Goal: Information Seeking & Learning: Check status

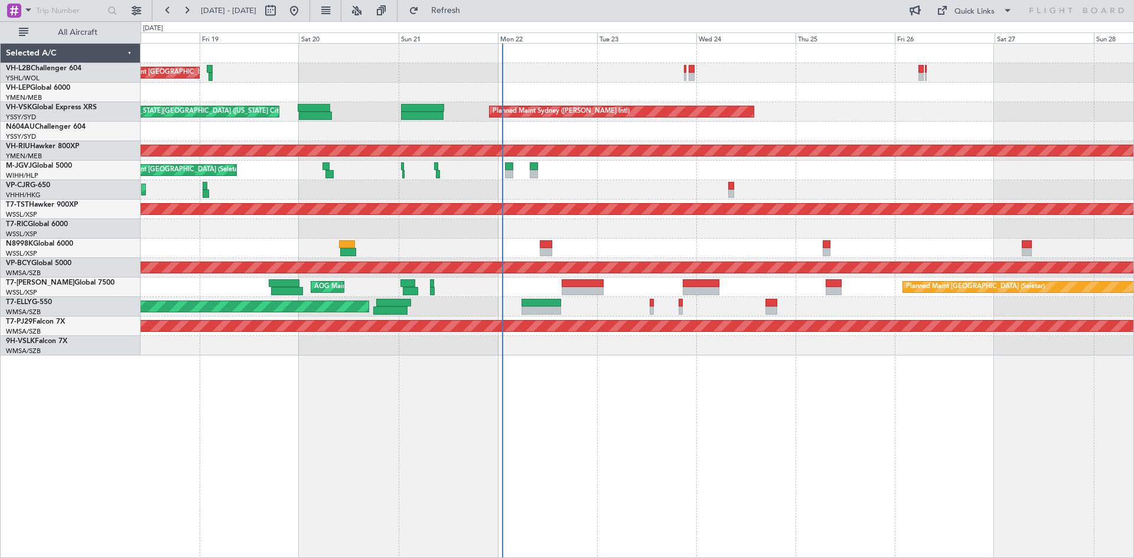
click at [706, 396] on div "Unplanned Maint Melbourne (Essendon) Planned Maint Sydney (Kingsford Smith Intl…" at bounding box center [637, 300] width 993 height 515
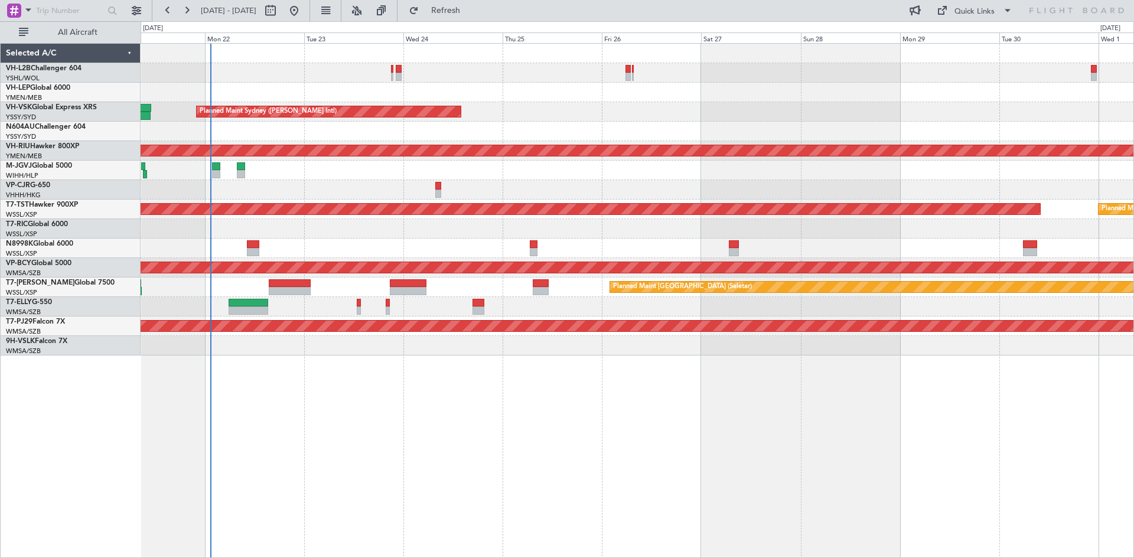
click at [589, 133] on div "Unplanned Maint Melbourne (Essendon) Planned Maint Sydney (Kingsford Smith Intl…" at bounding box center [637, 200] width 993 height 312
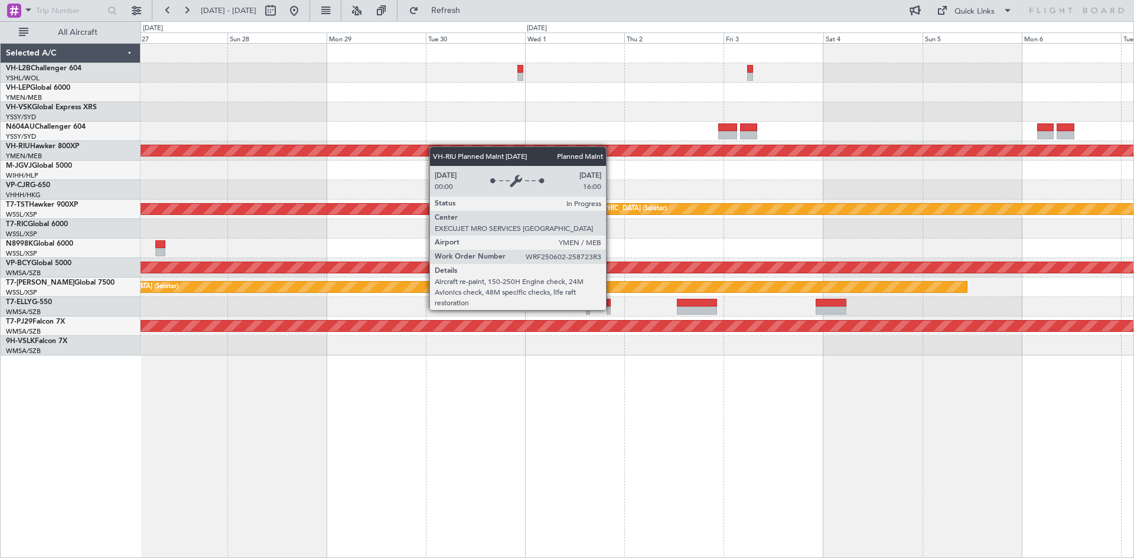
click at [328, 156] on div "Planned Maint Melbourne (Essendon) Planned Maint Singapore (Seletar) Planned Ma…" at bounding box center [637, 200] width 993 height 312
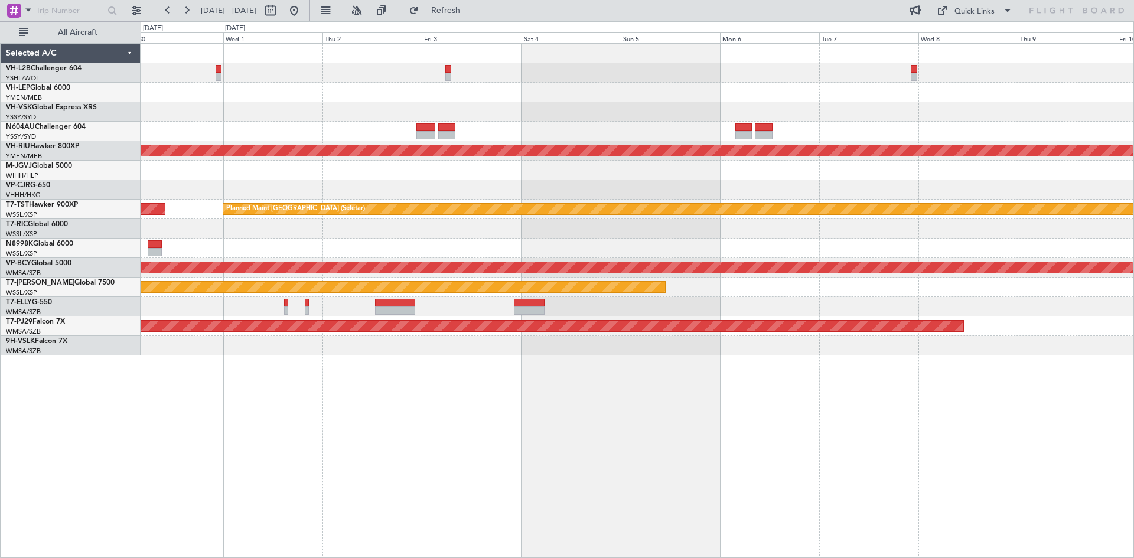
click at [352, 171] on div "Planned Maint Melbourne (Essendon) Planned Maint Singapore (Seletar) Planned Ma…" at bounding box center [637, 200] width 993 height 312
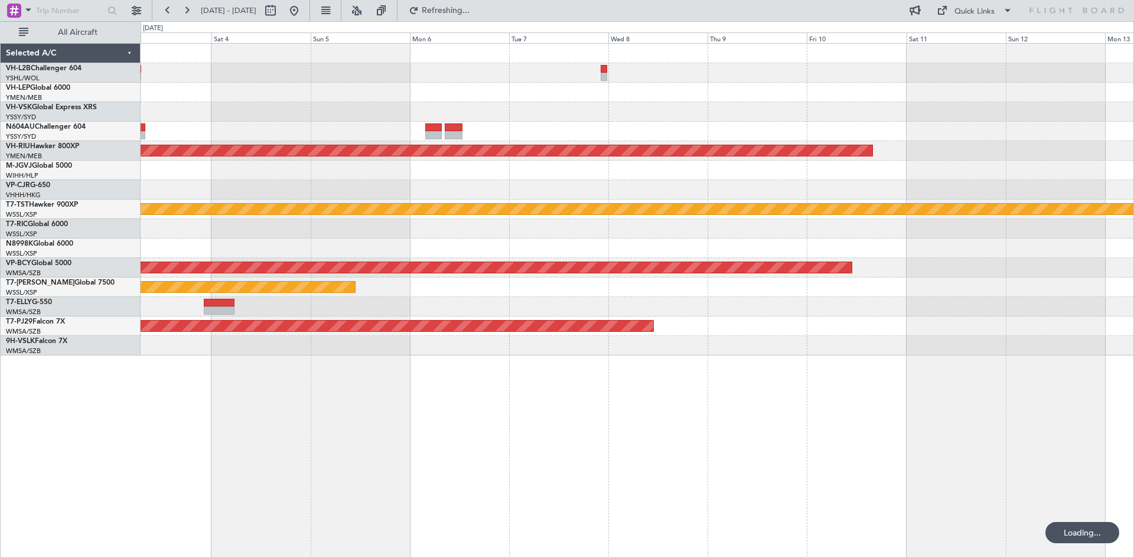
click at [565, 172] on div "Planned Maint Melbourne (Essendon) Planned Maint Singapore (Seletar) Unplanned …" at bounding box center [637, 200] width 993 height 312
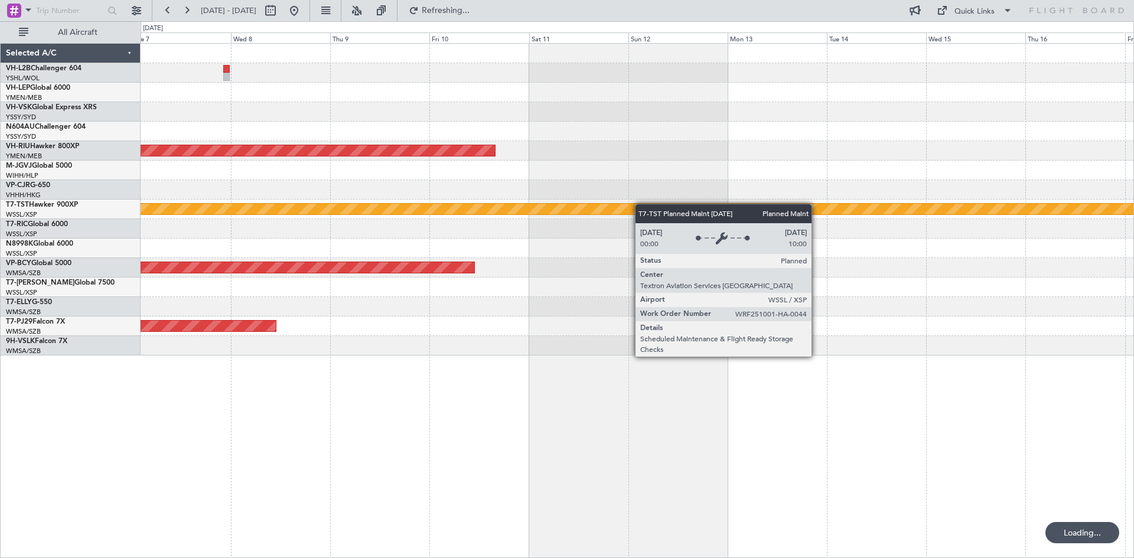
click at [546, 214] on div "Planned Maint Melbourne (Essendon) Planned Maint Singapore (Seletar) Unplanned …" at bounding box center [637, 200] width 993 height 312
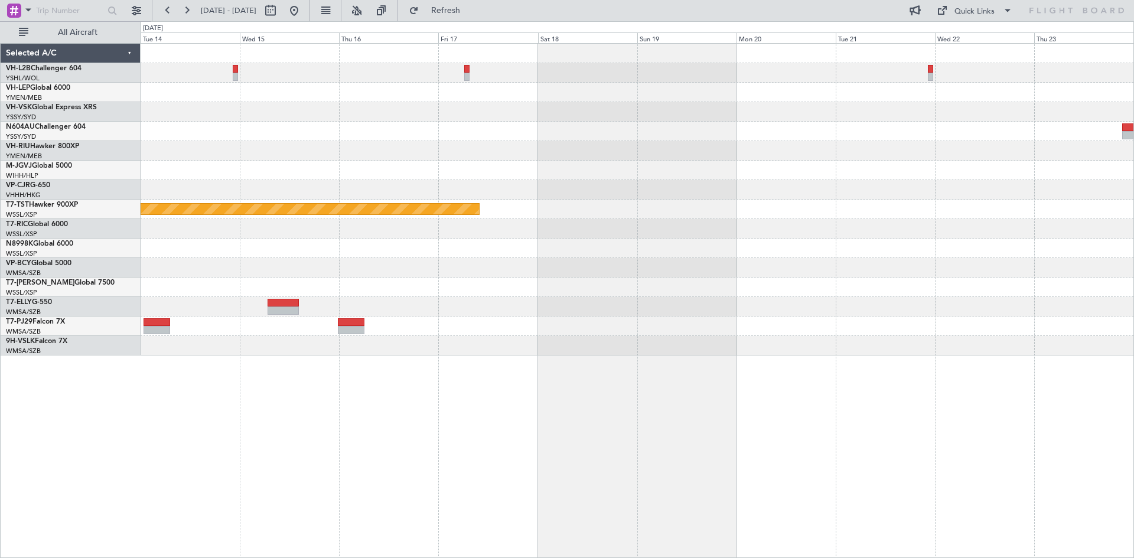
click at [256, 196] on div "Planned Maint [GEOGRAPHIC_DATA] (Seletar)" at bounding box center [637, 200] width 993 height 312
click at [62, 89] on link "VH-LEP Global 6000" at bounding box center [38, 87] width 64 height 7
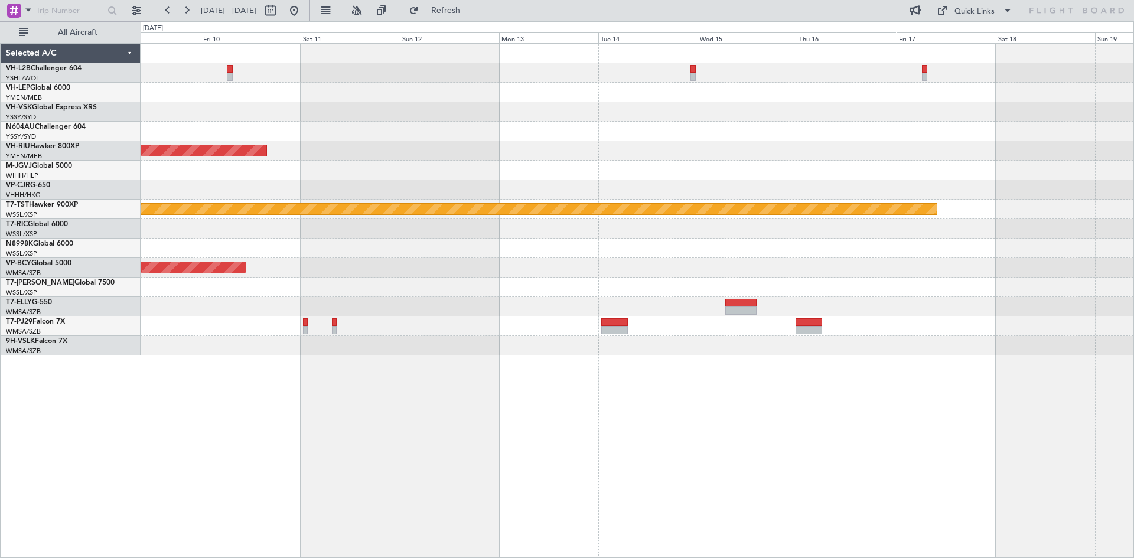
click at [839, 133] on div at bounding box center [637, 131] width 993 height 19
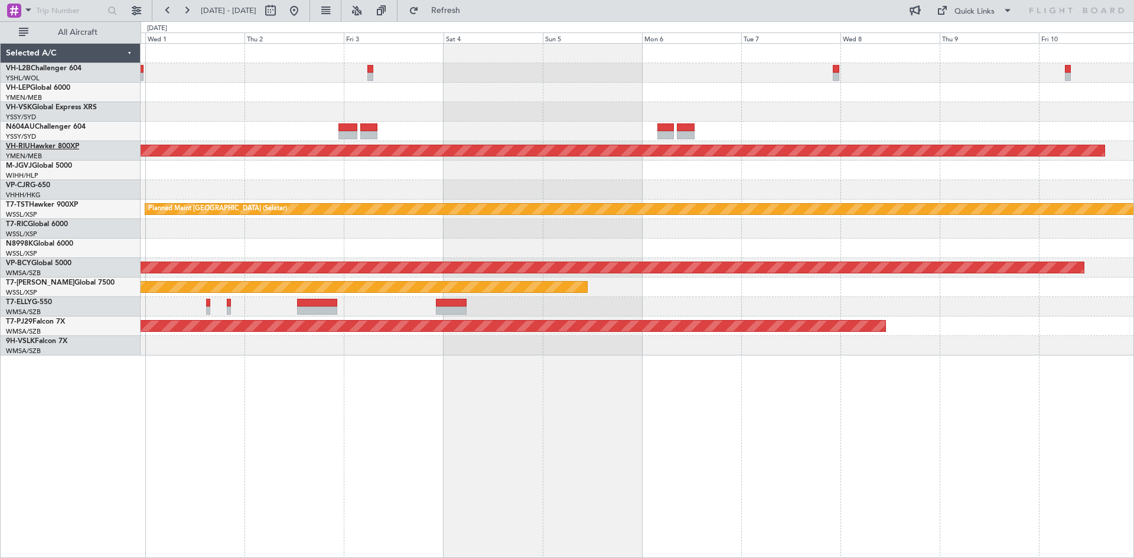
click at [53, 143] on link "VH-RIU Hawker 800XP" at bounding box center [42, 146] width 73 height 7
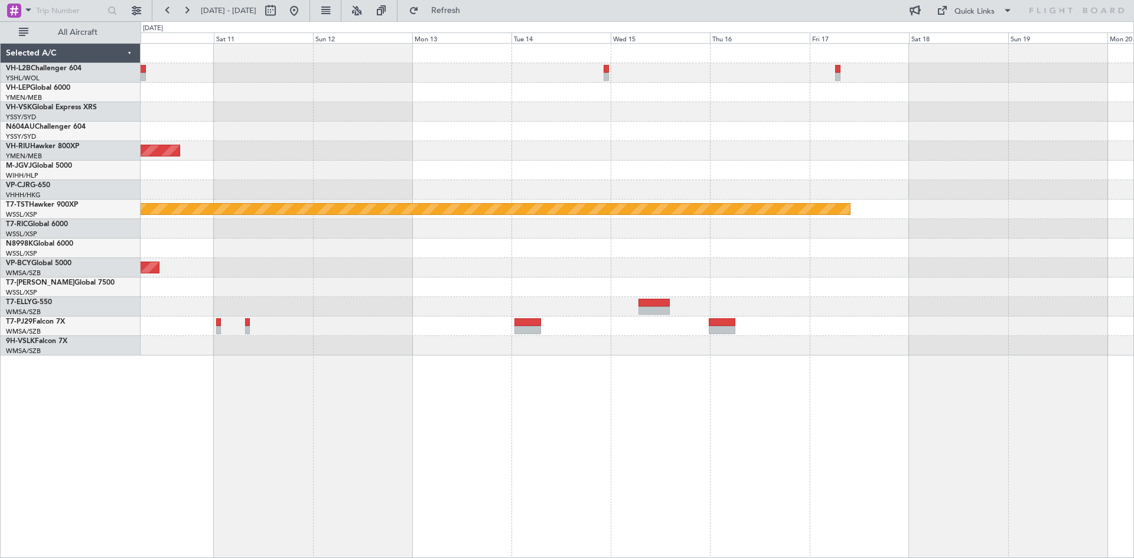
click at [393, 148] on div "Planned Maint Melbourne (Essendon) Planned Maint Singapore (Seletar) Unplanned …" at bounding box center [637, 200] width 993 height 312
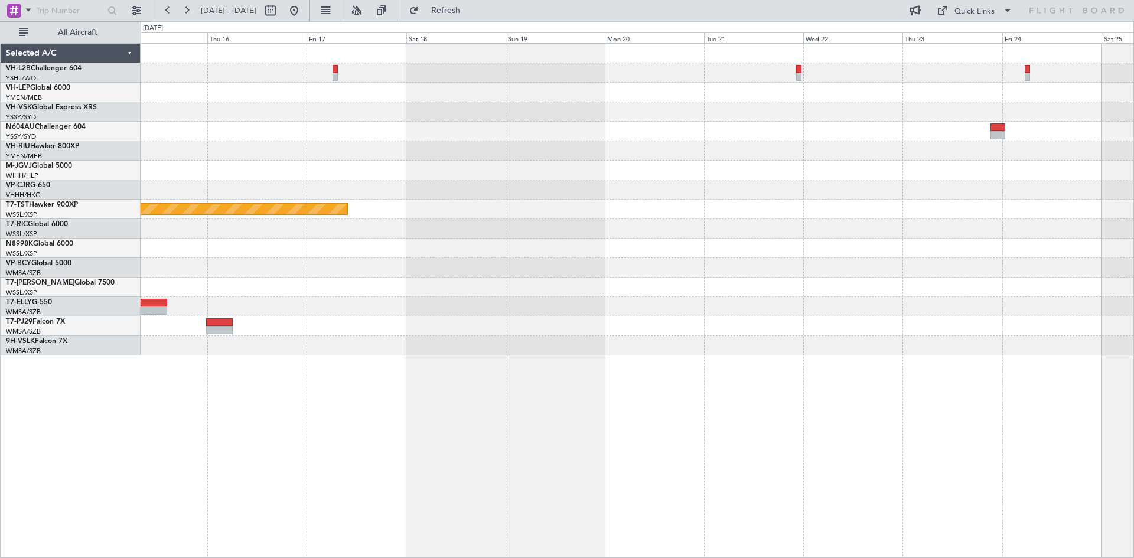
click at [238, 185] on div "Planned Maint [GEOGRAPHIC_DATA] (Seletar)" at bounding box center [637, 200] width 993 height 312
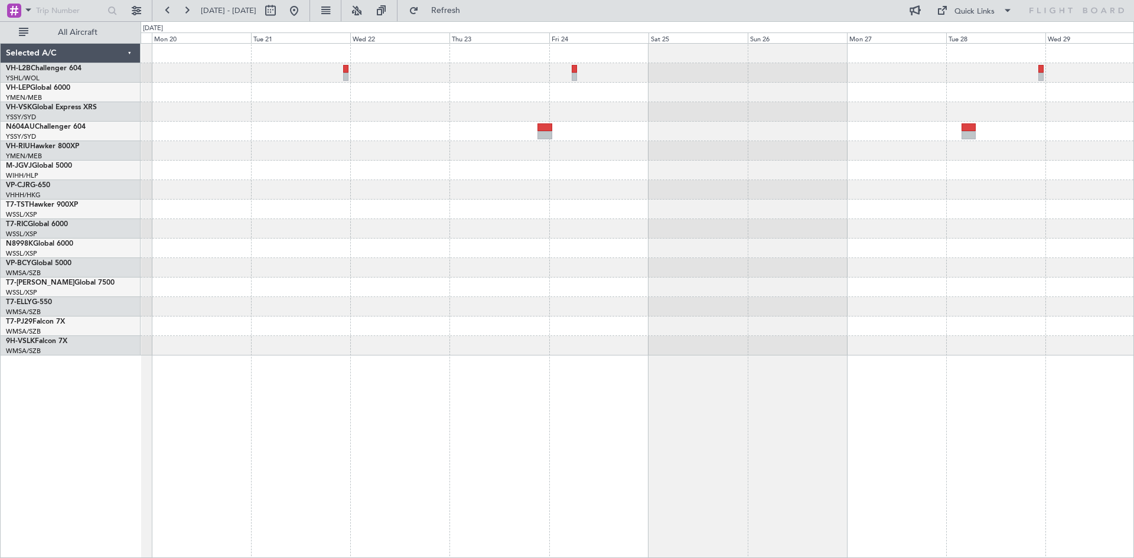
click at [285, 181] on div "Planned Maint [GEOGRAPHIC_DATA] (Seletar)" at bounding box center [637, 200] width 993 height 312
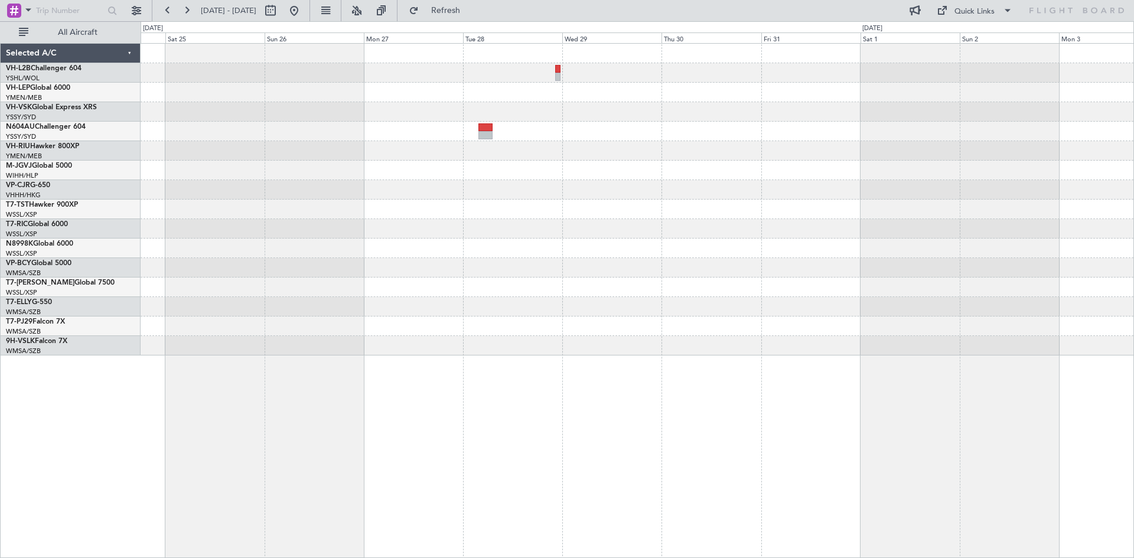
click at [363, 178] on div at bounding box center [637, 200] width 993 height 312
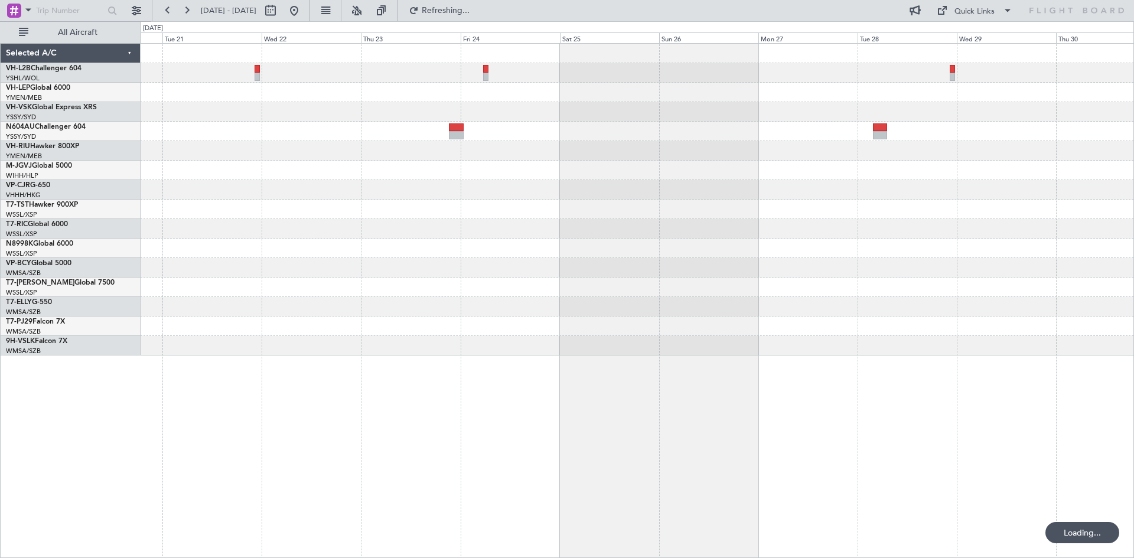
click at [680, 175] on div at bounding box center [637, 200] width 993 height 312
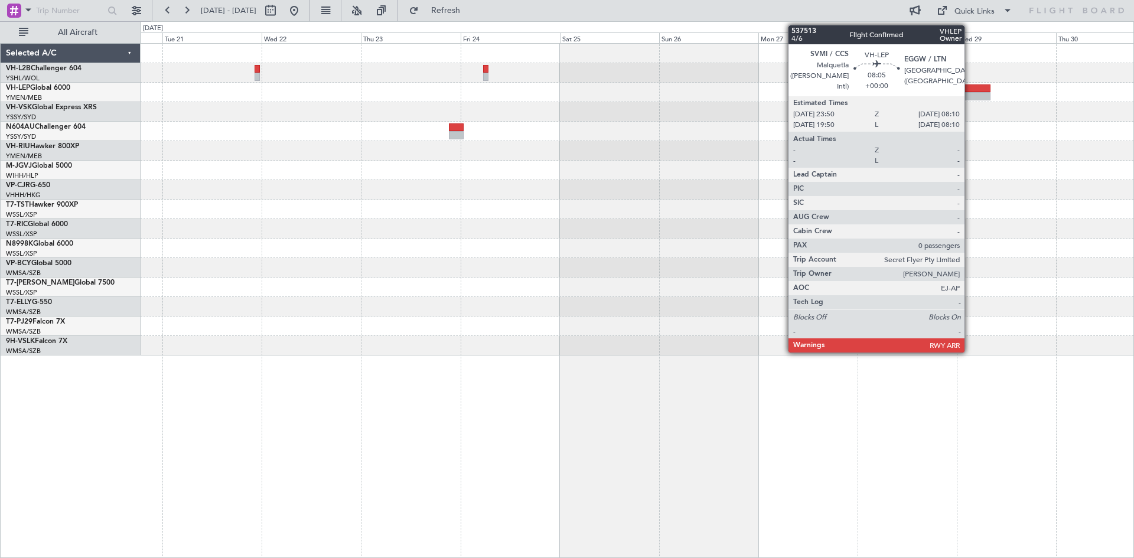
click at [970, 91] on div at bounding box center [972, 88] width 35 height 8
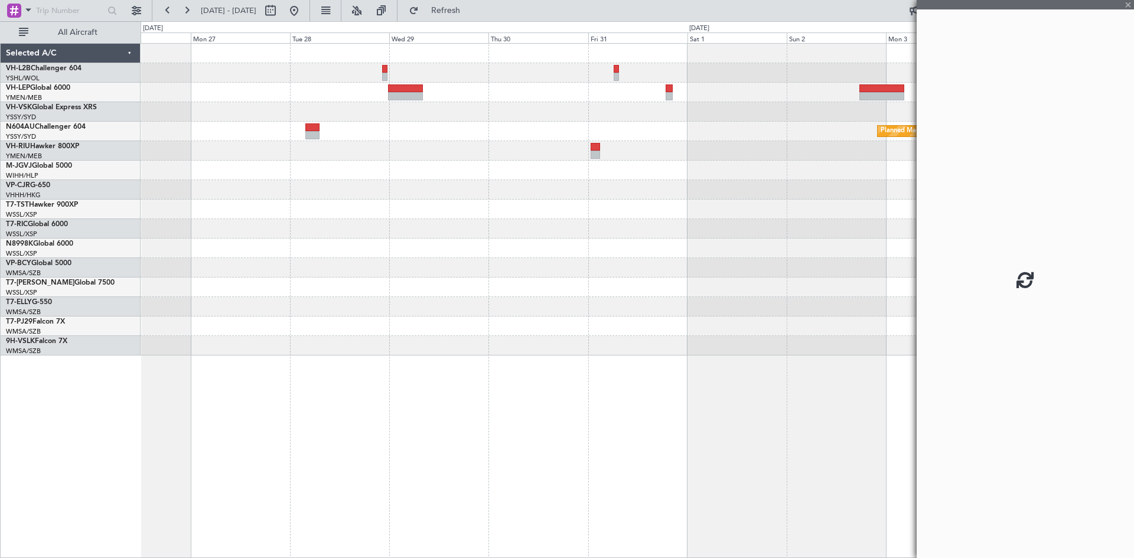
click at [298, 218] on div "Planned Maint Sydney ([PERSON_NAME] Intl)" at bounding box center [637, 200] width 993 height 312
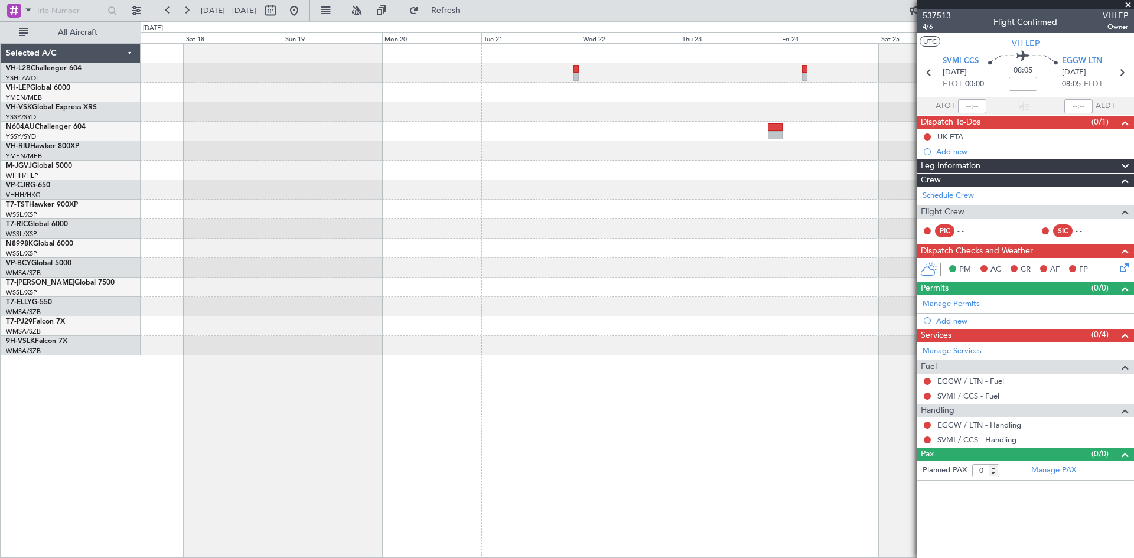
click at [742, 141] on div "Planned Maint [GEOGRAPHIC_DATA] (Seletar)" at bounding box center [637, 200] width 993 height 312
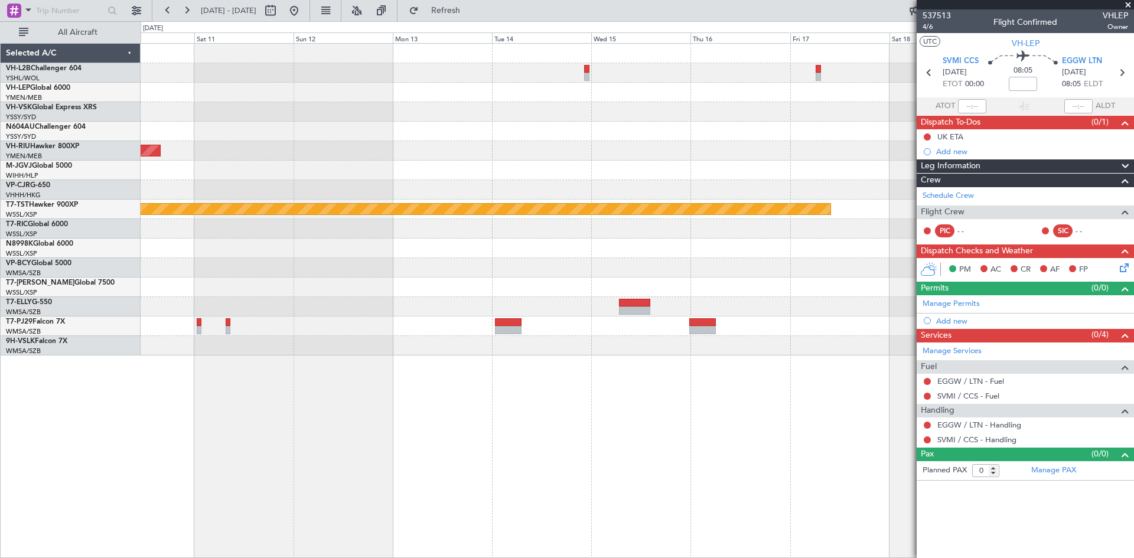
click at [638, 139] on div "Planned Maint Melbourne (Essendon) Planned Maint Singapore (Seletar) Unplanned …" at bounding box center [637, 200] width 993 height 312
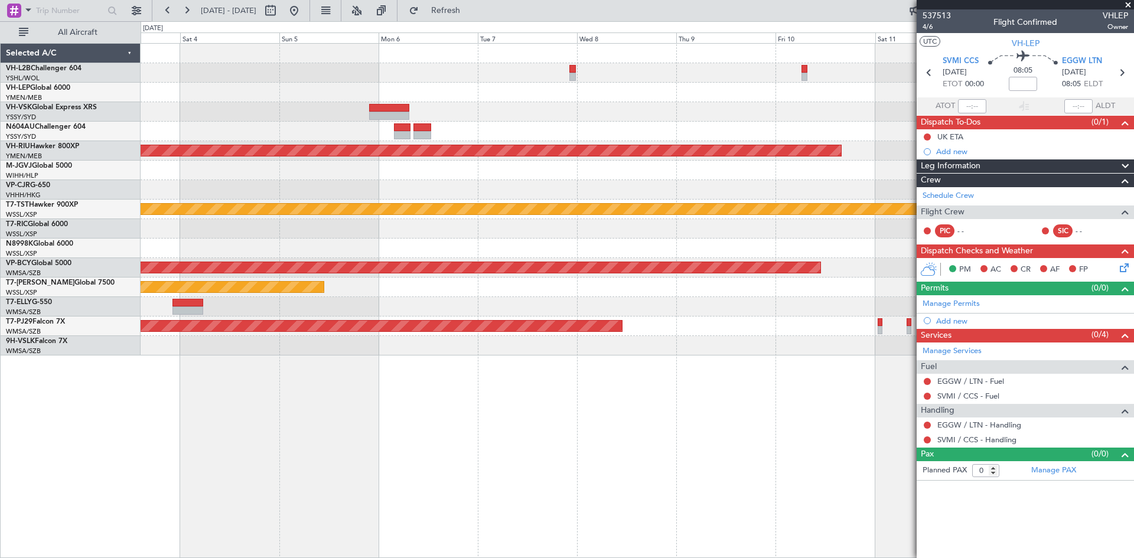
click at [400, 91] on div at bounding box center [637, 92] width 993 height 19
click at [304, 16] on button at bounding box center [294, 10] width 19 height 19
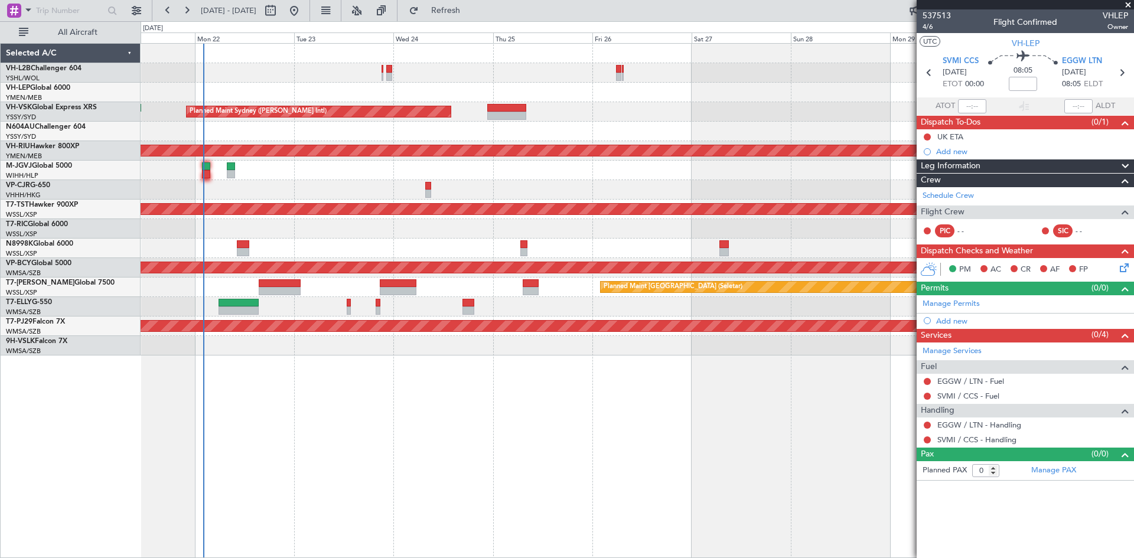
click at [294, 256] on div "Unplanned Maint Melbourne (Essendon) Planned Maint Sydney (Kingsford Smith Intl…" at bounding box center [637, 200] width 993 height 312
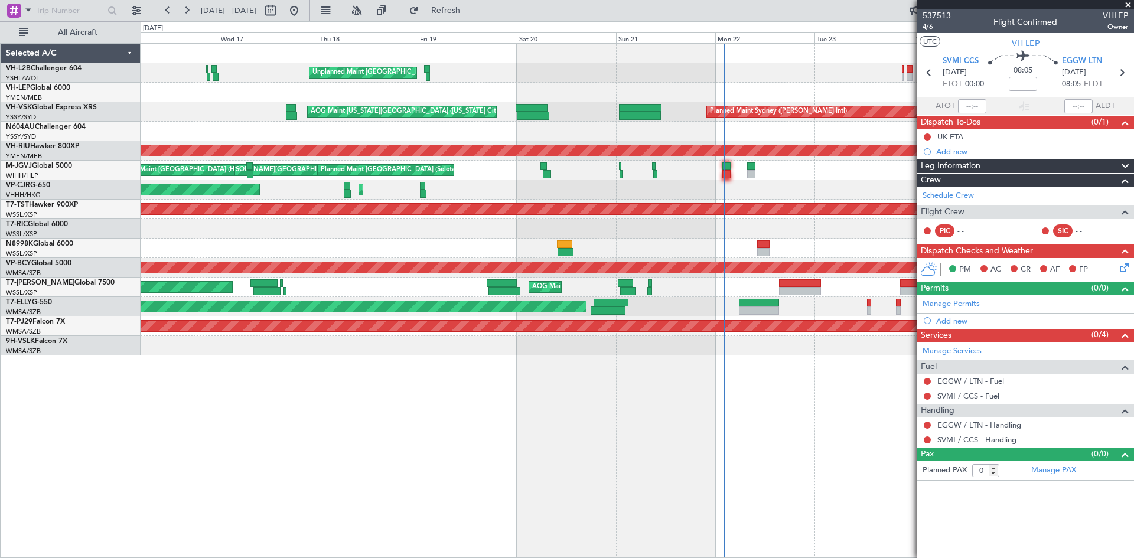
click at [790, 166] on div "MEL Jakarta (Halim Intl) MEL Jakarta (Halim Intl) MEL Jakarta (Halim Intl) Plan…" at bounding box center [637, 170] width 993 height 19
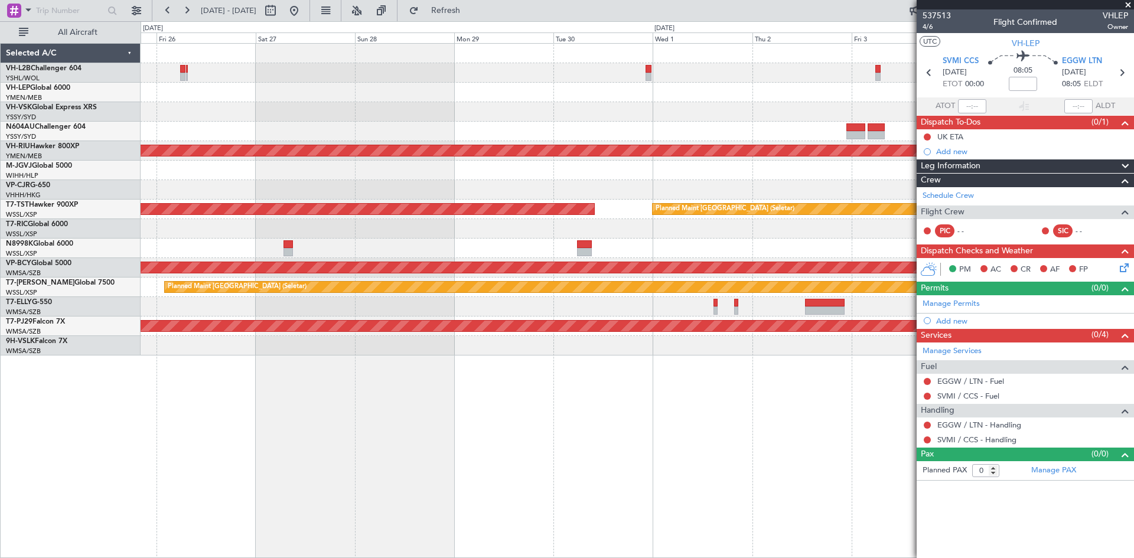
click at [331, 162] on div "Planned Maint Sydney (Kingsford Smith Intl) Planned Maint Melbourne (Essendon) …" at bounding box center [637, 200] width 993 height 312
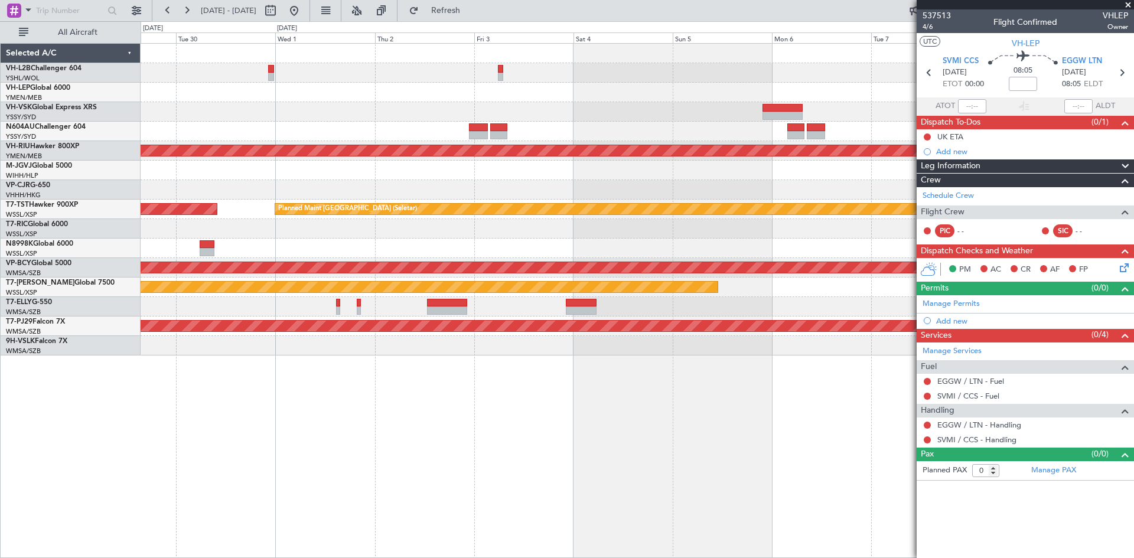
click at [376, 164] on div "Planned Maint Melbourne (Essendon) Planned Maint Singapore (Seletar) Planned Ma…" at bounding box center [637, 200] width 993 height 312
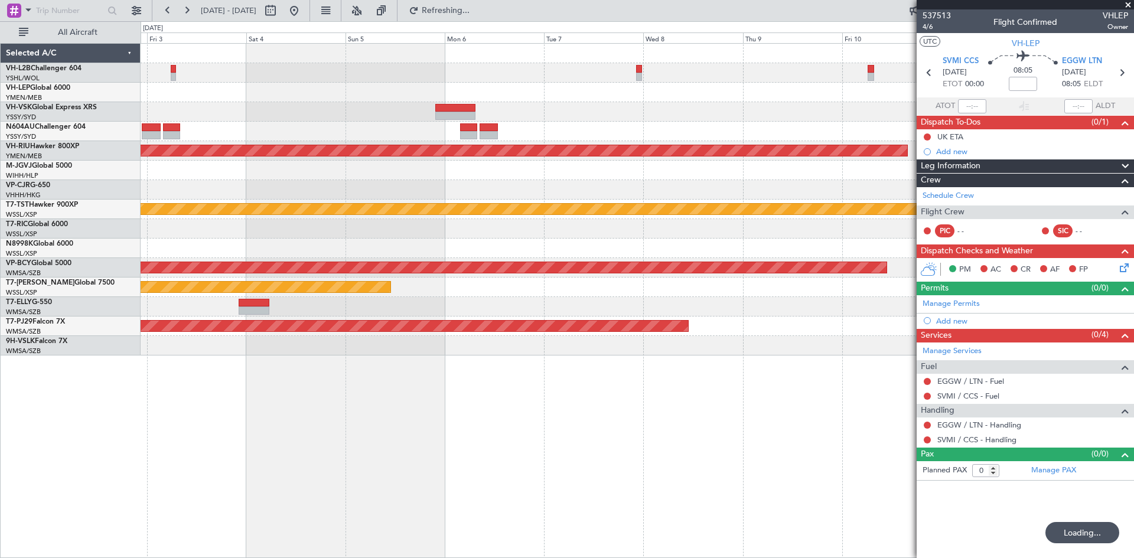
click at [451, 162] on div "Planned Maint Melbourne (Essendon) Planned Maint Singapore (Seletar) Unplanned …" at bounding box center [637, 200] width 993 height 312
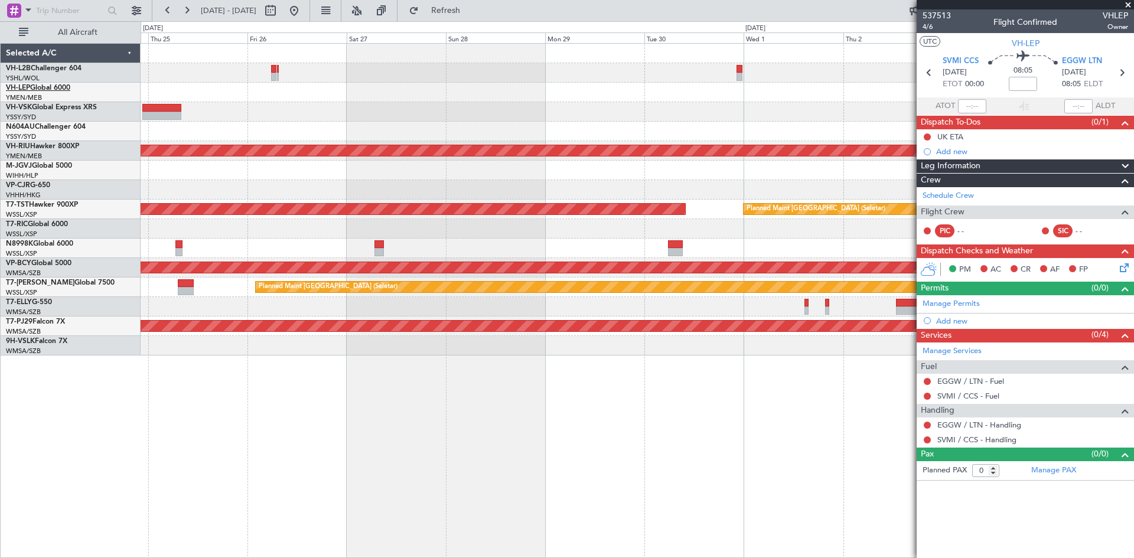
click at [48, 90] on link "VH-LEP Global 6000" at bounding box center [38, 87] width 64 height 7
click at [168, 11] on button at bounding box center [167, 10] width 19 height 19
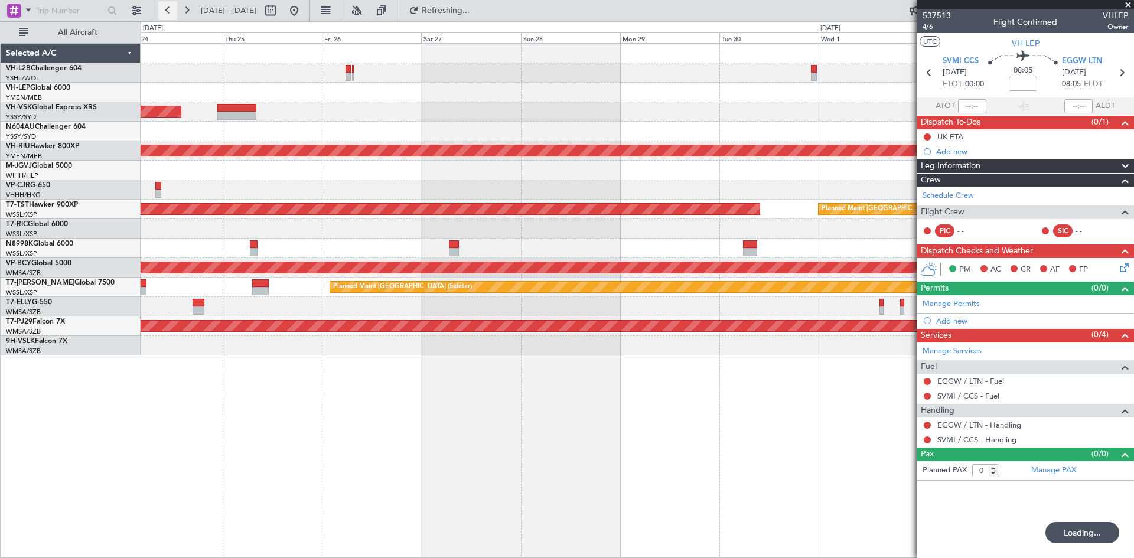
click at [168, 11] on button at bounding box center [167, 10] width 19 height 19
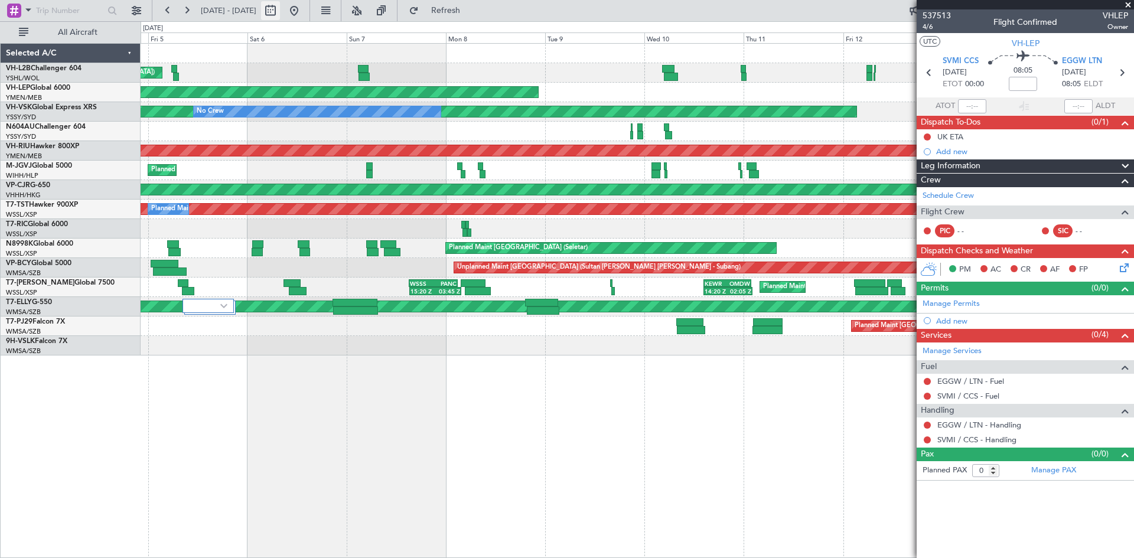
click at [280, 5] on button at bounding box center [270, 10] width 19 height 19
select select "9"
select select "2025"
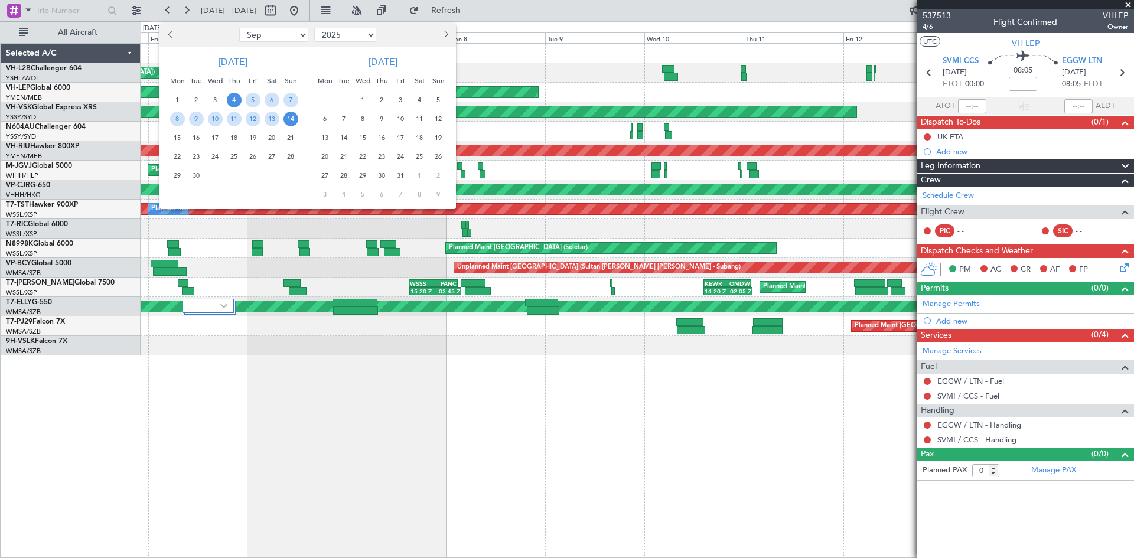
click at [330, 12] on div at bounding box center [567, 279] width 1134 height 558
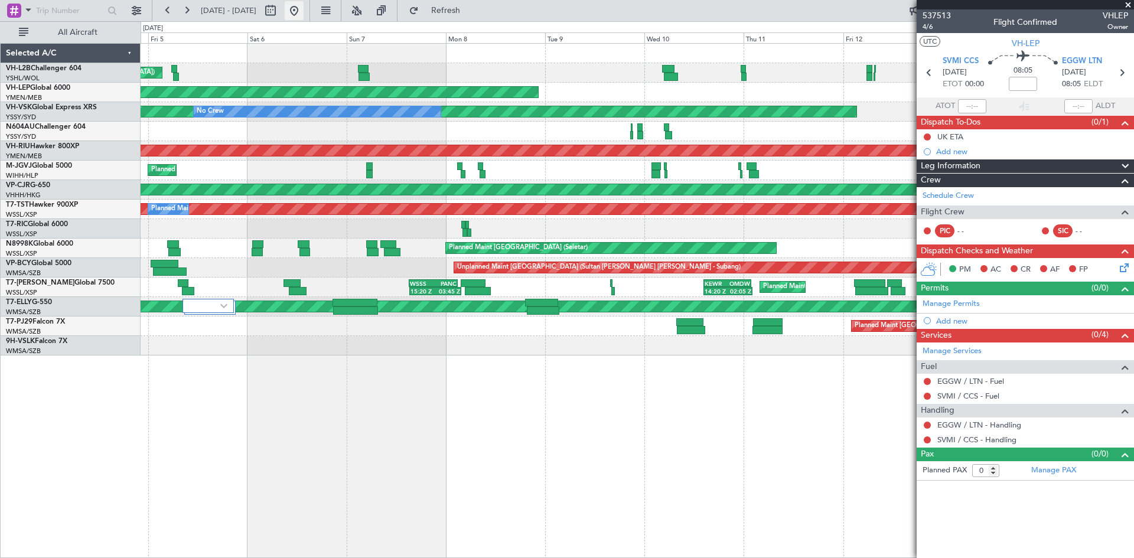
click at [304, 12] on button at bounding box center [294, 10] width 19 height 19
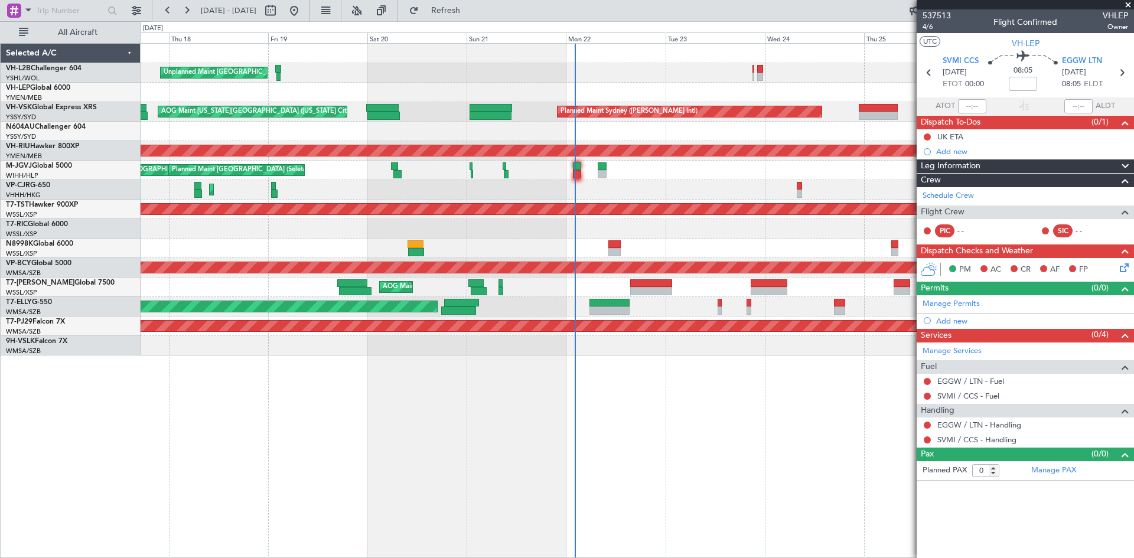
click at [635, 245] on div "Unplanned Maint Melbourne (Essendon) AOG Maint Kansas City (Kansas City Intl) P…" at bounding box center [637, 200] width 993 height 312
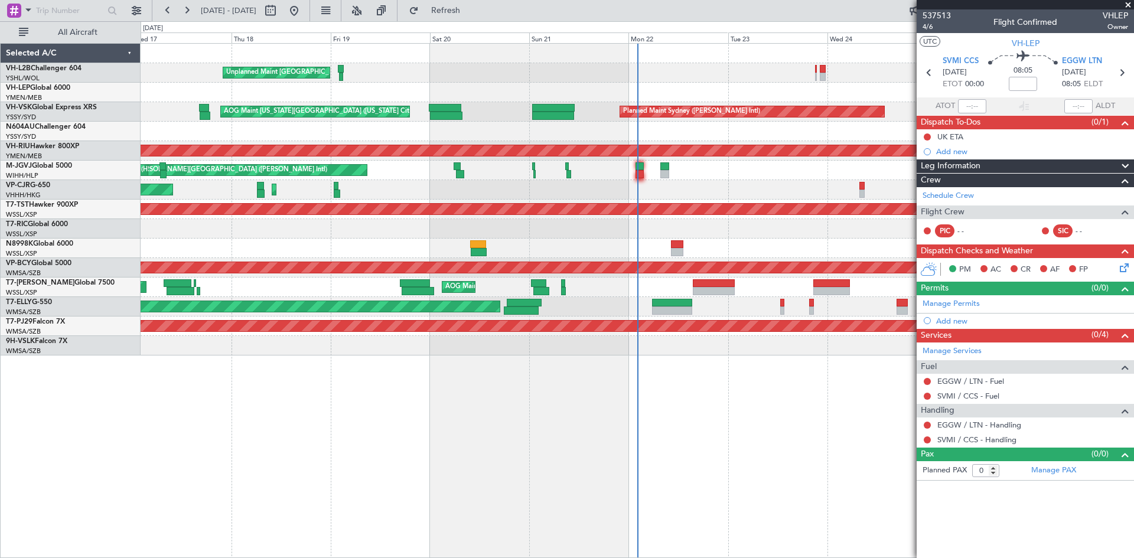
click at [777, 242] on div "Unplanned Maint Melbourne (Essendon) AOG Maint Kansas City (Kansas City Intl) P…" at bounding box center [637, 200] width 993 height 312
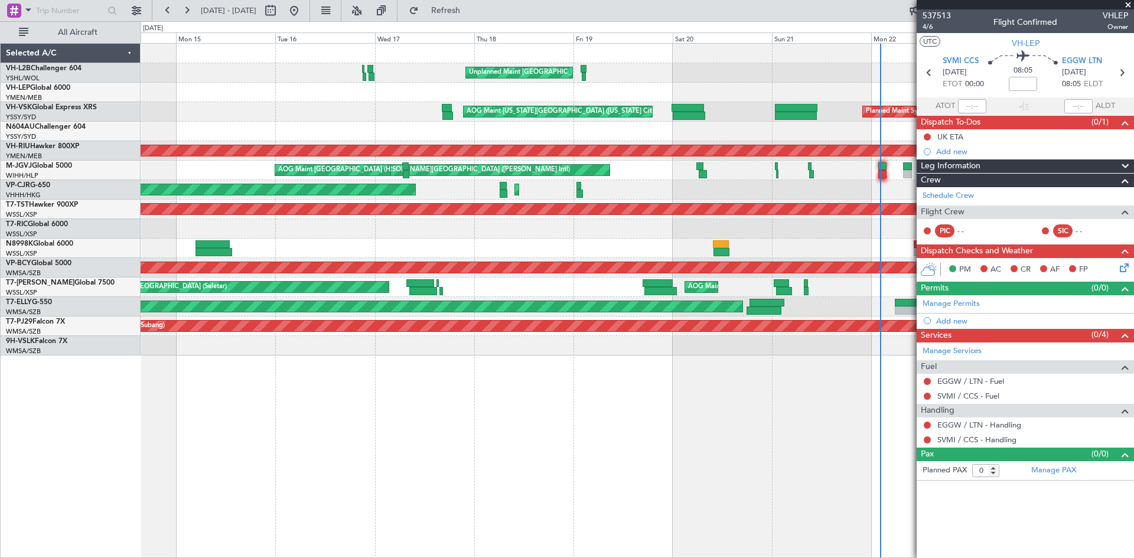
click at [478, 220] on div at bounding box center [637, 228] width 993 height 19
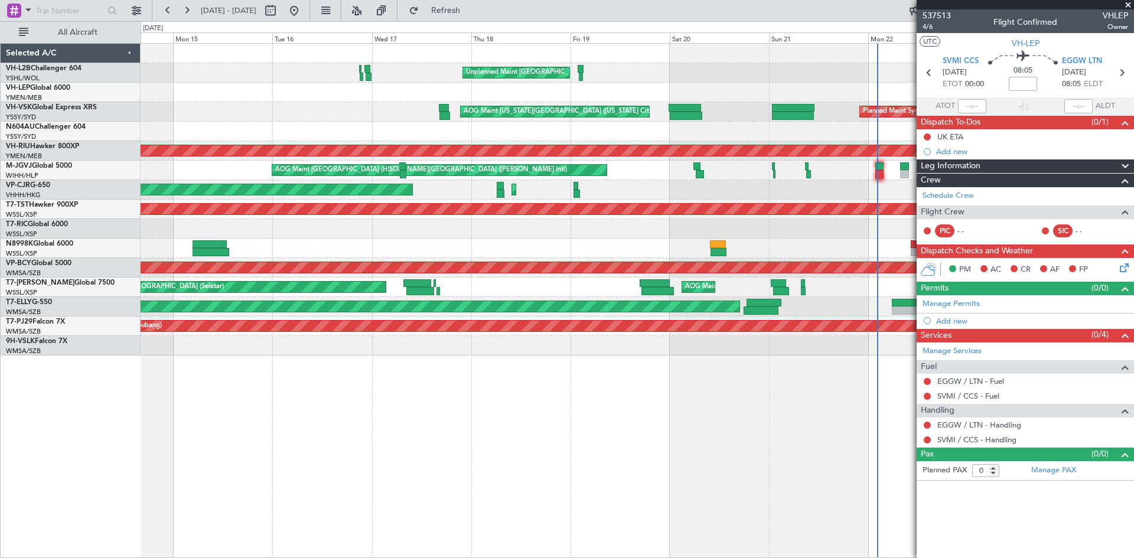
click at [654, 193] on div "Planned Maint Hong Kong (Hong Kong Intl) Planned Maint Hong Kong (Hong Kong Int…" at bounding box center [637, 189] width 993 height 19
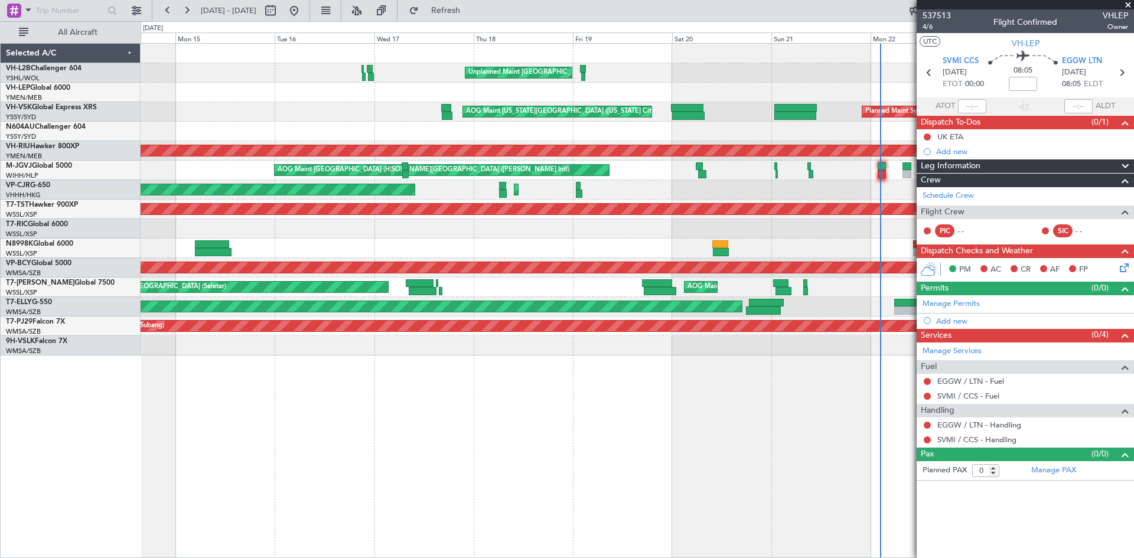
click at [616, 362] on div "Unplanned Maint Melbourne (Essendon) AOG Maint Kansas City (Kansas City Intl) P…" at bounding box center [637, 300] width 993 height 515
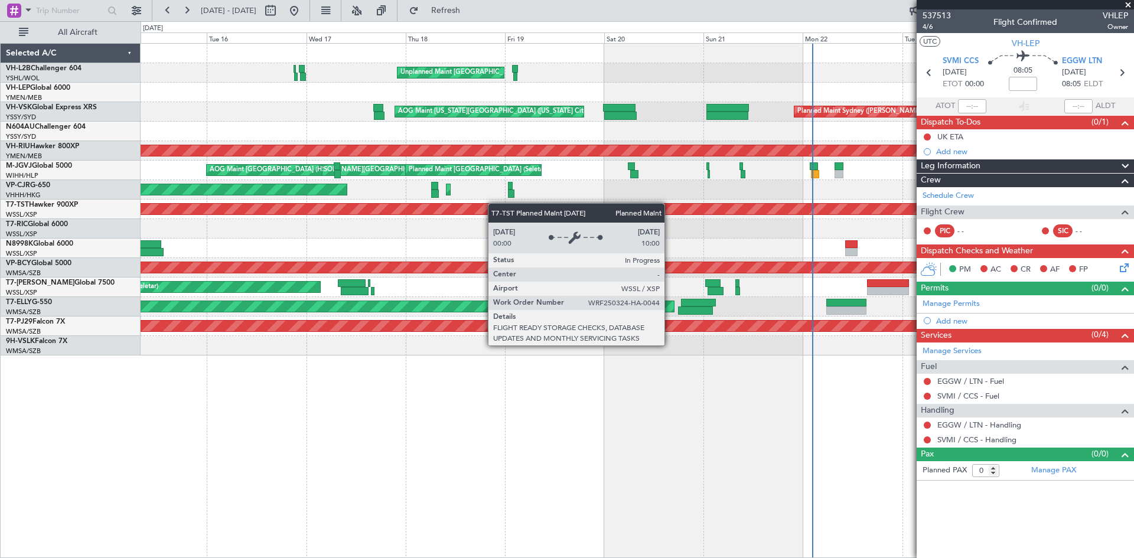
click at [469, 207] on div "Unplanned Maint Melbourne (Essendon) Planned Maint Sydney (Kingsford Smith Intl…" at bounding box center [637, 200] width 993 height 312
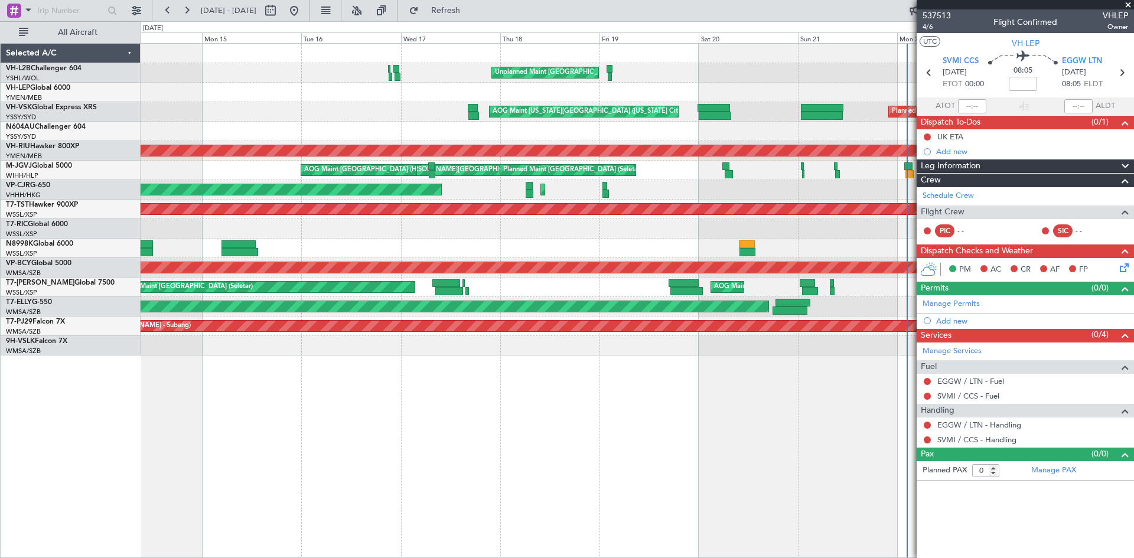
click at [618, 403] on div "Unplanned Maint Melbourne (Essendon) Planned Maint Sydney (Kingsford Smith Intl…" at bounding box center [637, 300] width 993 height 515
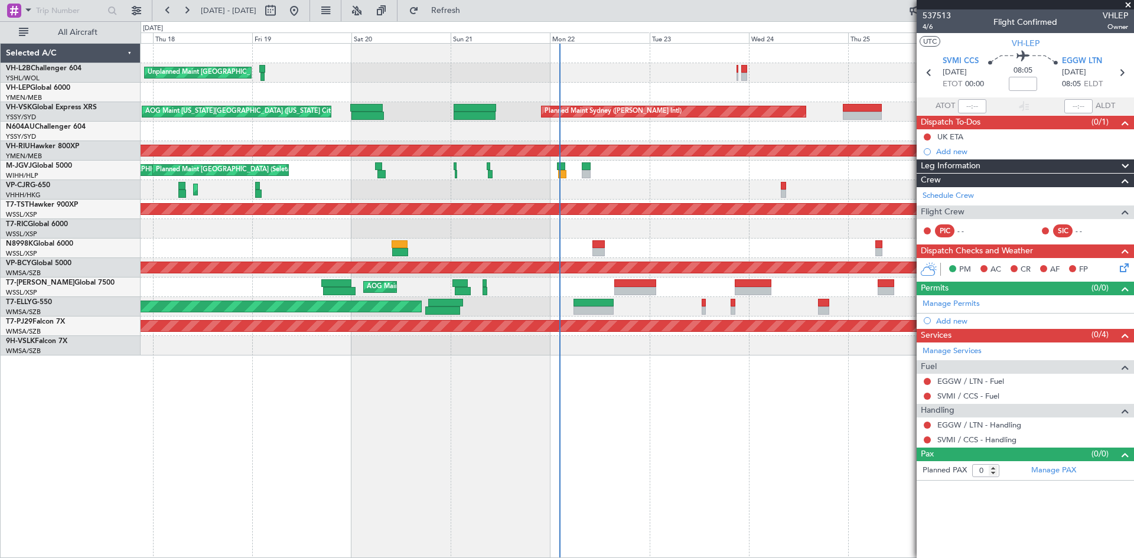
click at [420, 239] on div "Unplanned Maint Melbourne (Essendon) Planned Maint Sydney (Kingsford Smith Intl…" at bounding box center [637, 200] width 993 height 312
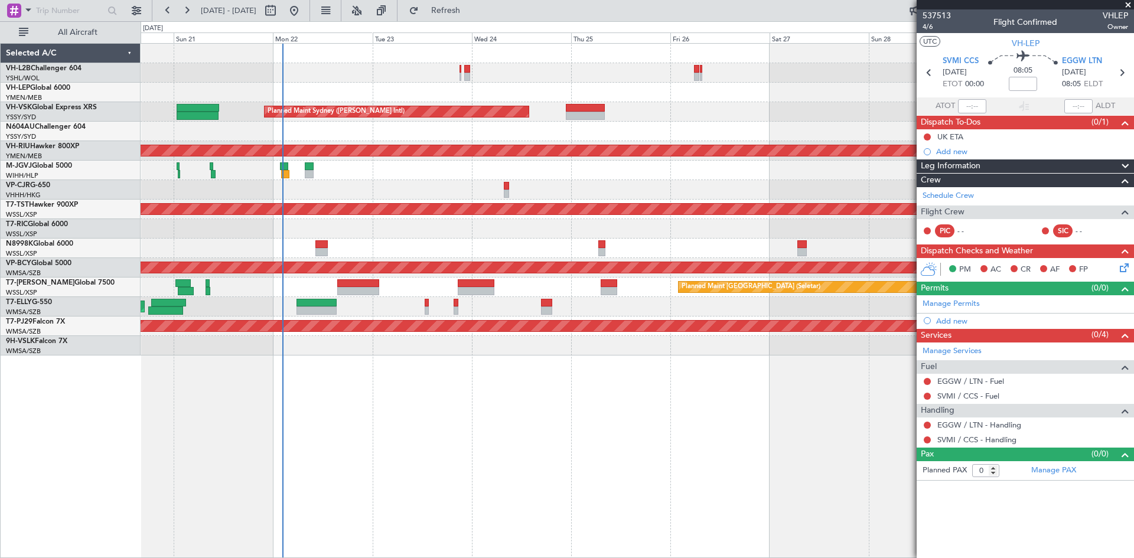
click at [462, 243] on div "Unplanned Maint Melbourne (Essendon) Planned Maint Sydney (Kingsford Smith Intl…" at bounding box center [637, 200] width 993 height 312
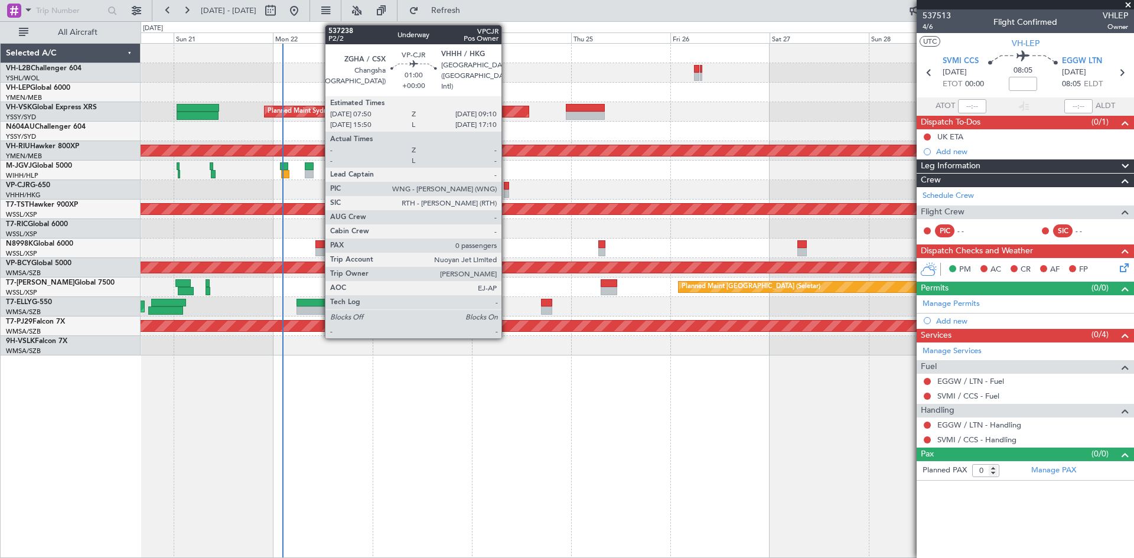
click at [507, 185] on div at bounding box center [507, 186] width 6 height 8
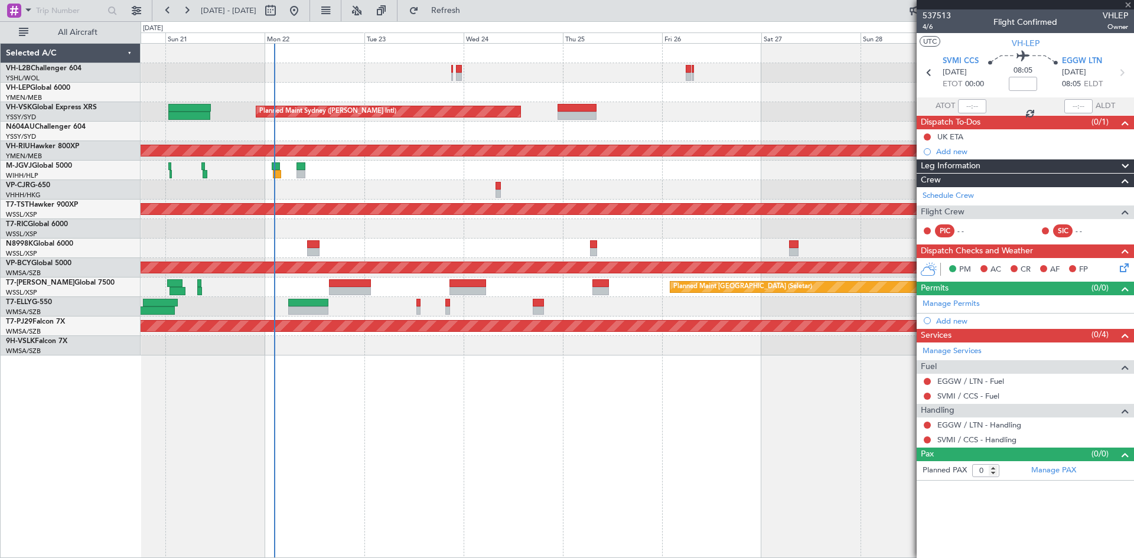
click at [702, 162] on div "Unplanned Maint Melbourne (Essendon) Planned Maint Sydney (Kingsford Smith Intl…" at bounding box center [637, 200] width 993 height 312
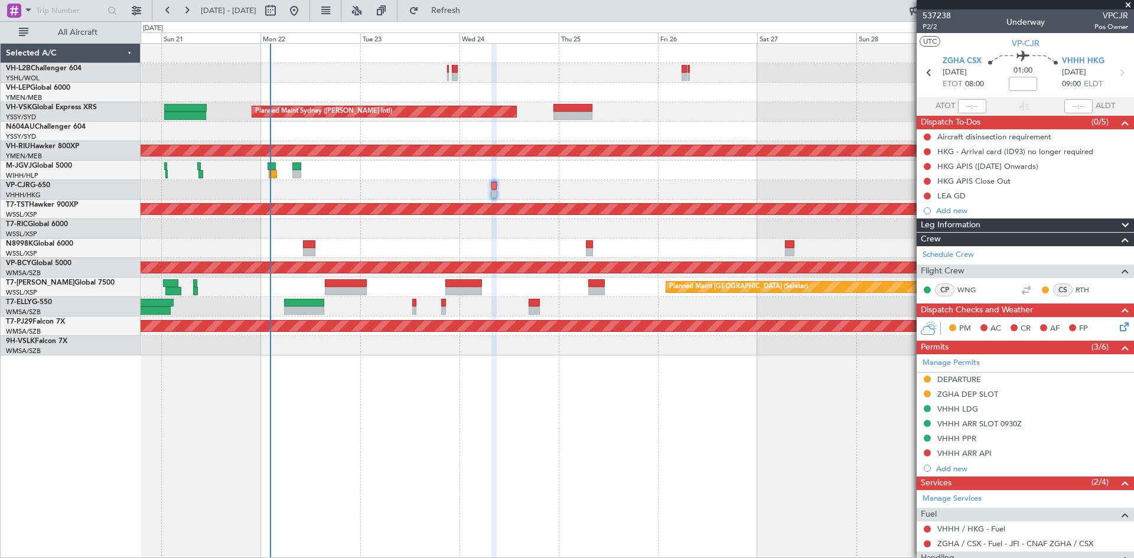
click at [692, 164] on div "Planned Maint Singapore (Seletar) MEL Jakarta (Halim Intl) MEL Jakarta (Halim I…" at bounding box center [637, 170] width 993 height 19
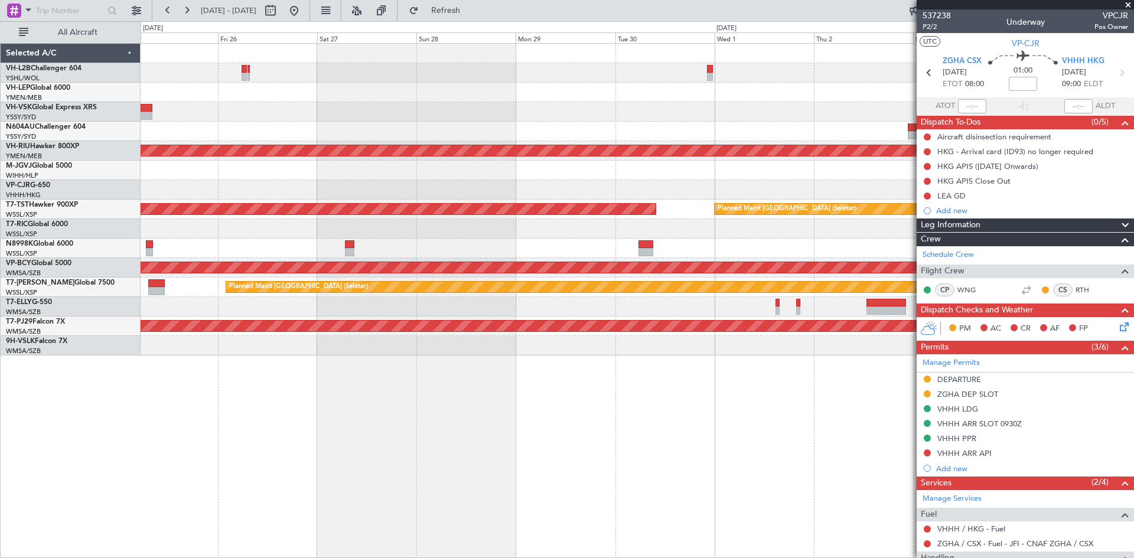
click at [399, 185] on div "Planned Maint Sydney (Kingsford Smith Intl) Planned Maint Melbourne (Essendon) …" at bounding box center [637, 200] width 993 height 312
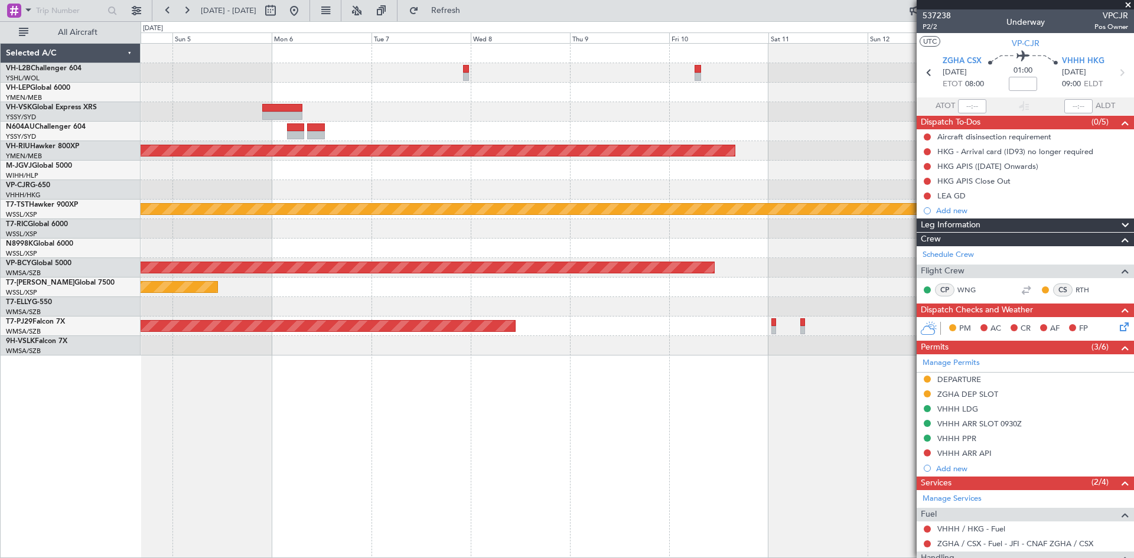
click at [503, 180] on div at bounding box center [637, 189] width 993 height 19
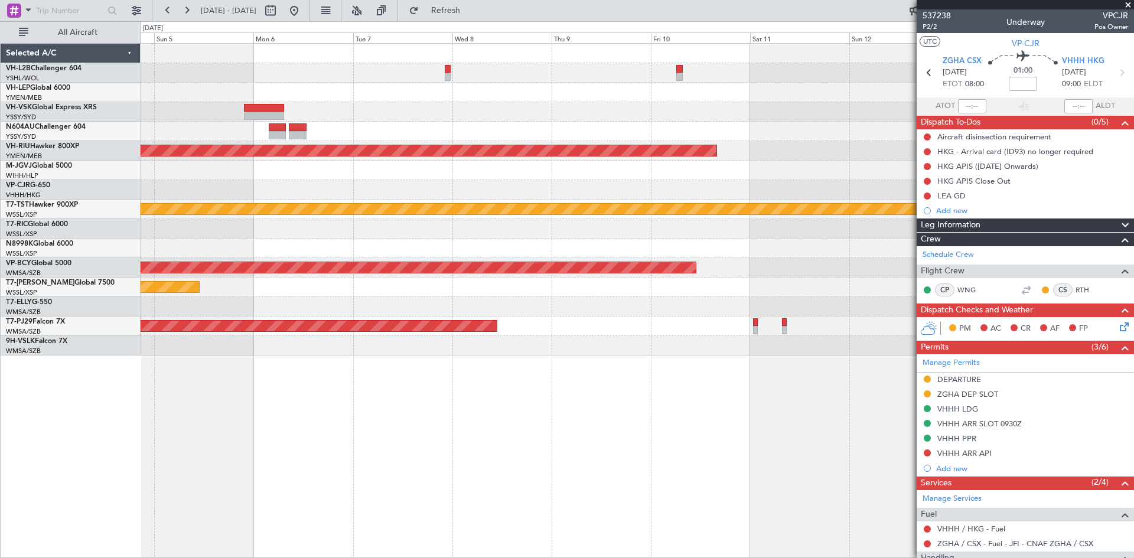
click at [540, 197] on div at bounding box center [637, 189] width 993 height 19
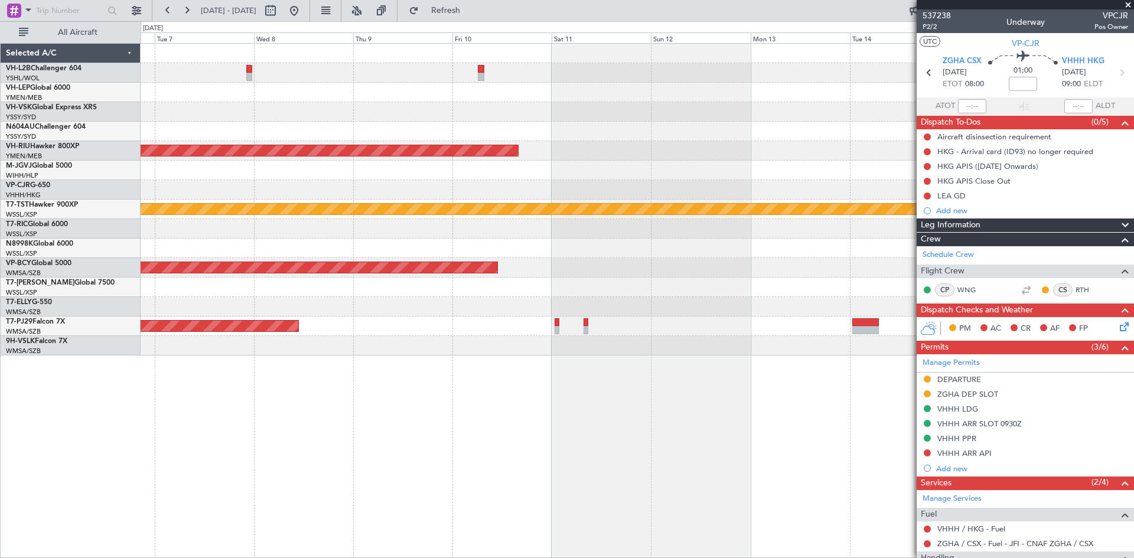
click at [450, 246] on div at bounding box center [637, 248] width 993 height 19
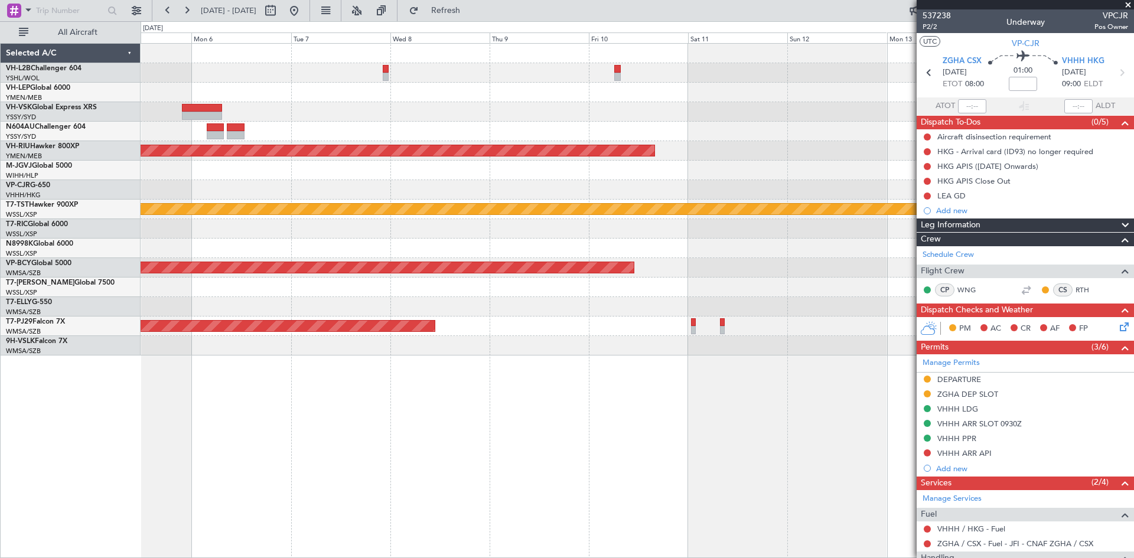
click at [727, 228] on div at bounding box center [637, 228] width 993 height 19
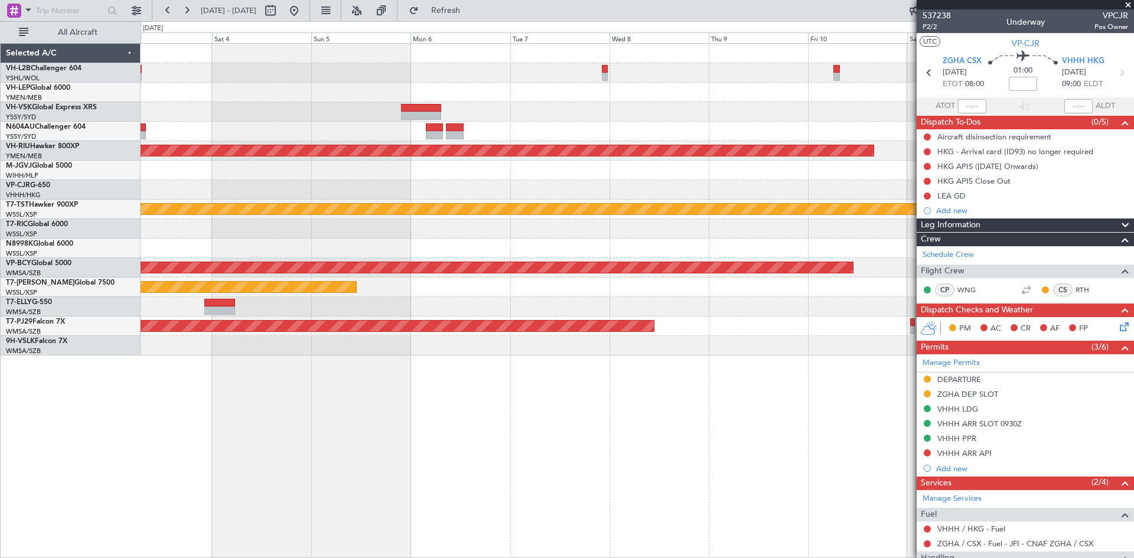
click at [658, 226] on div at bounding box center [637, 228] width 993 height 19
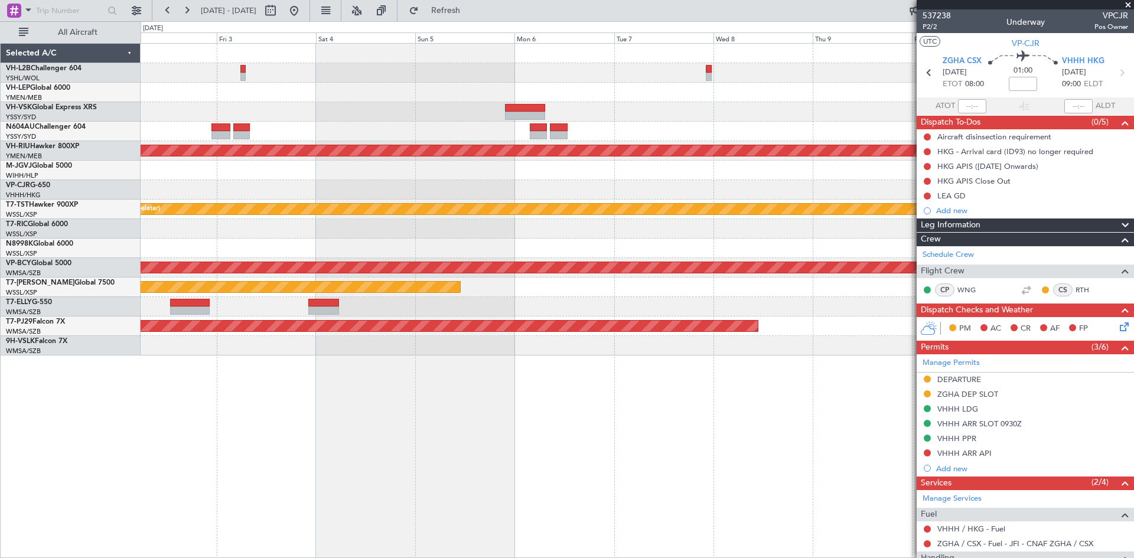
click at [637, 225] on div at bounding box center [637, 228] width 993 height 19
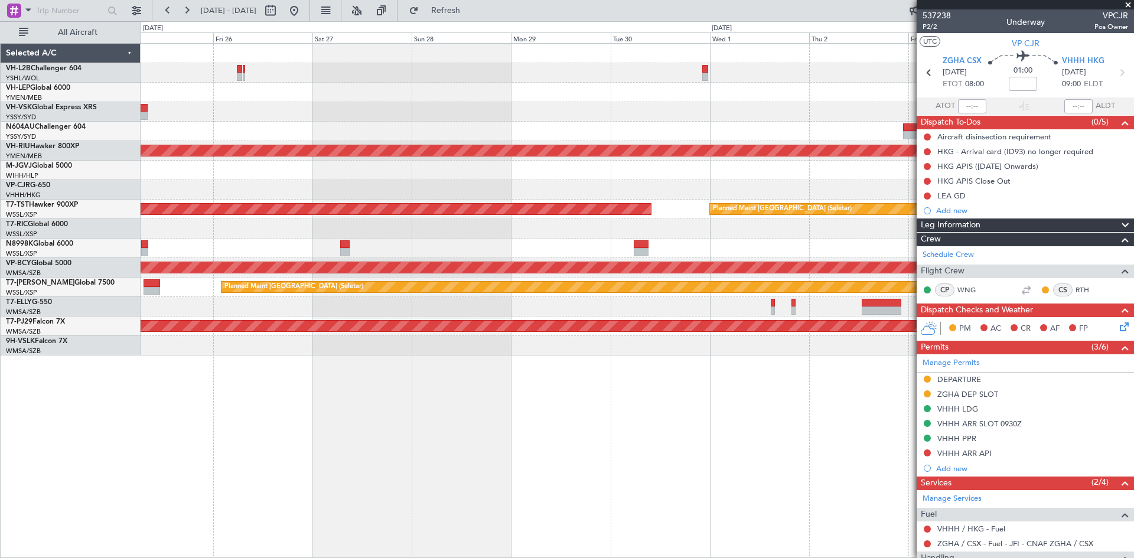
click at [787, 246] on div at bounding box center [637, 248] width 993 height 19
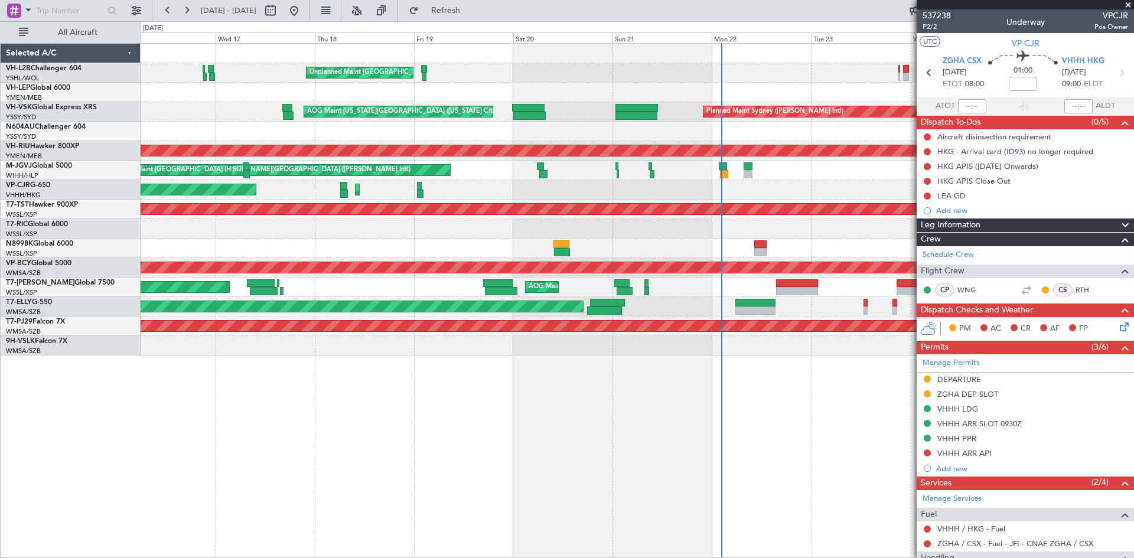
click at [670, 241] on div "Unplanned Maint Melbourne (Essendon) Planned Maint Sydney (Kingsford Smith Intl…" at bounding box center [637, 200] width 993 height 312
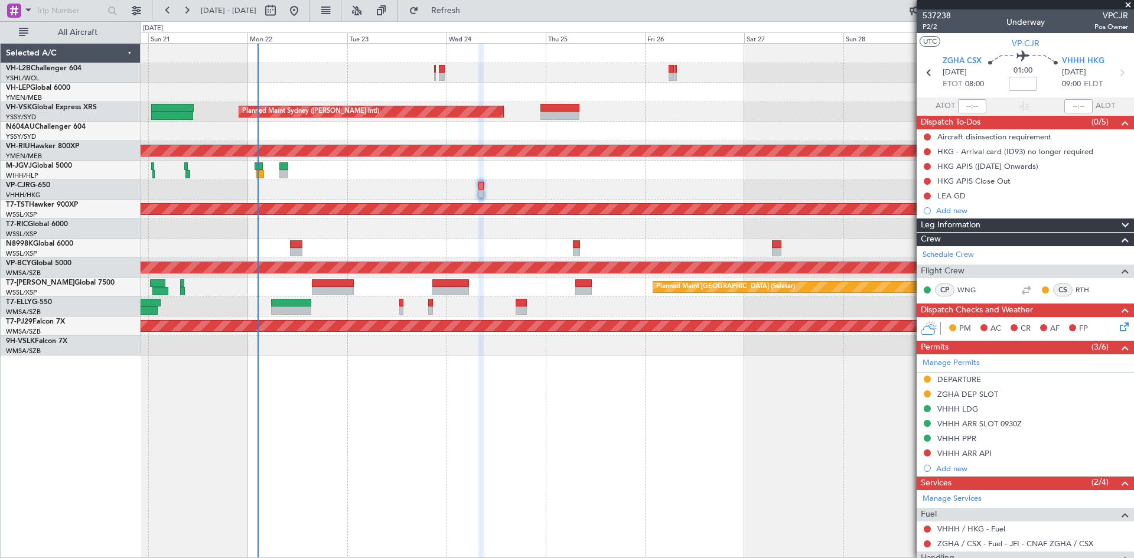
click at [410, 255] on div "Unplanned Maint Melbourne (Essendon) Planned Maint Sydney (Kingsford Smith Intl…" at bounding box center [637, 200] width 993 height 312
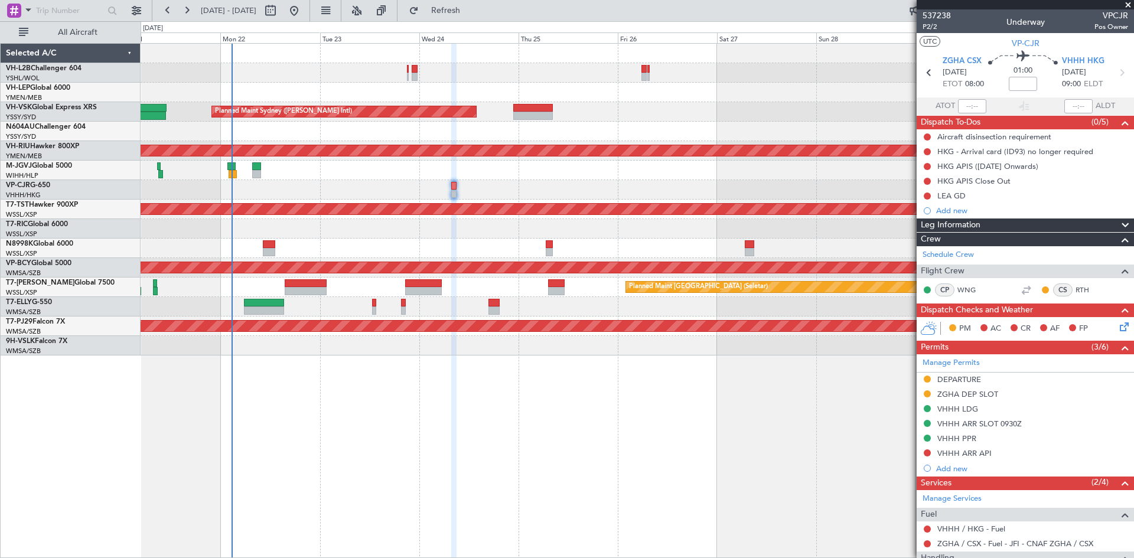
click at [409, 192] on div at bounding box center [637, 189] width 993 height 19
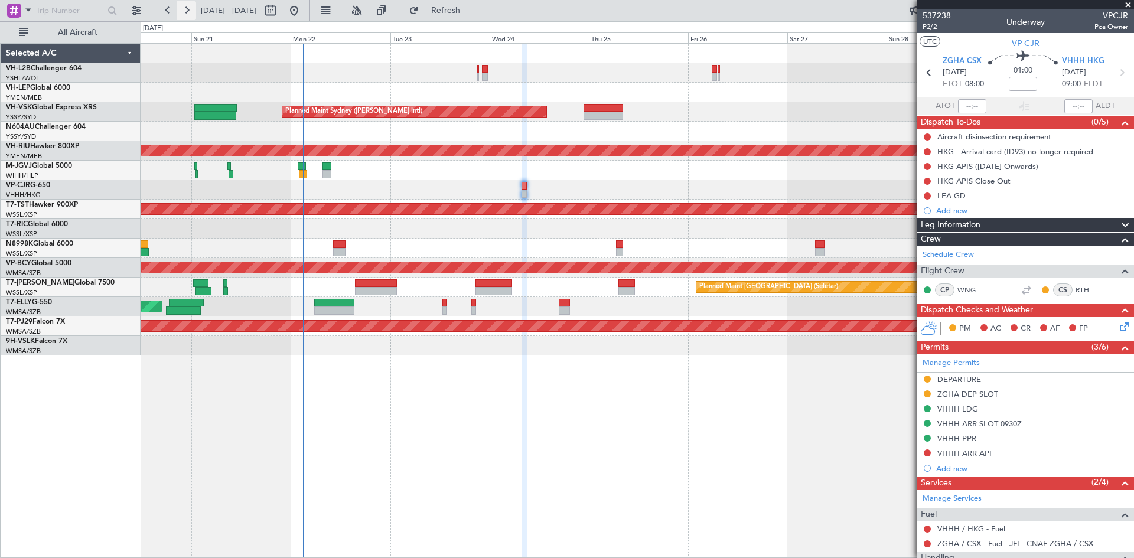
click at [190, 14] on button at bounding box center [186, 10] width 19 height 19
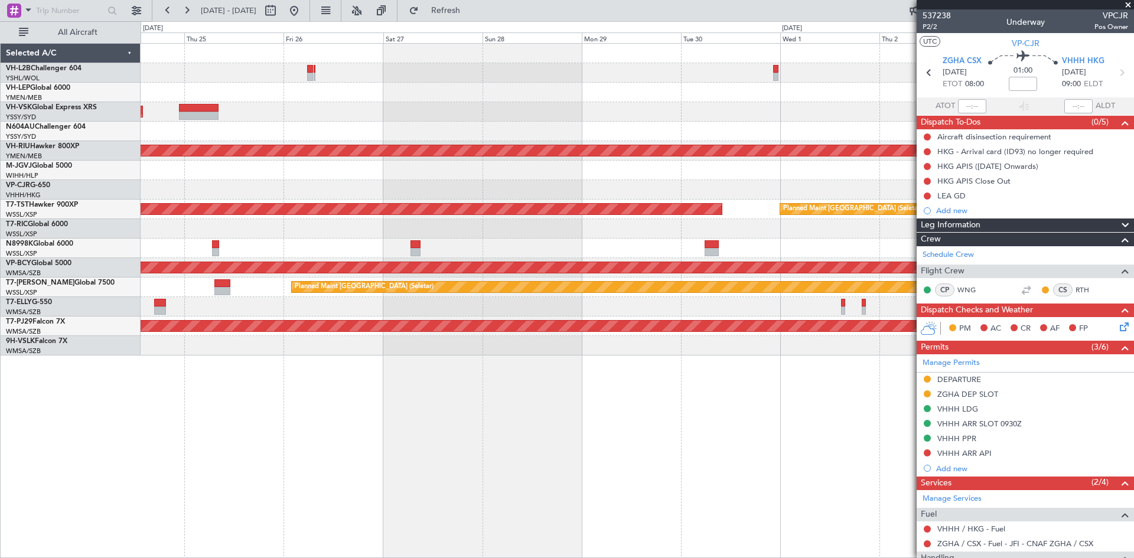
click at [726, 93] on div at bounding box center [637, 92] width 993 height 19
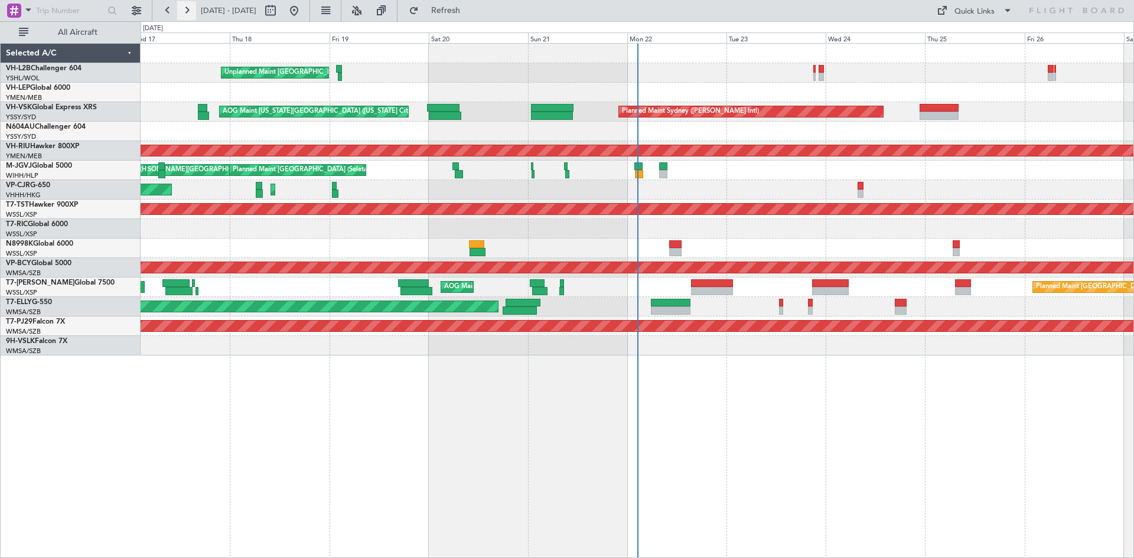
click at [191, 9] on button at bounding box center [186, 10] width 19 height 19
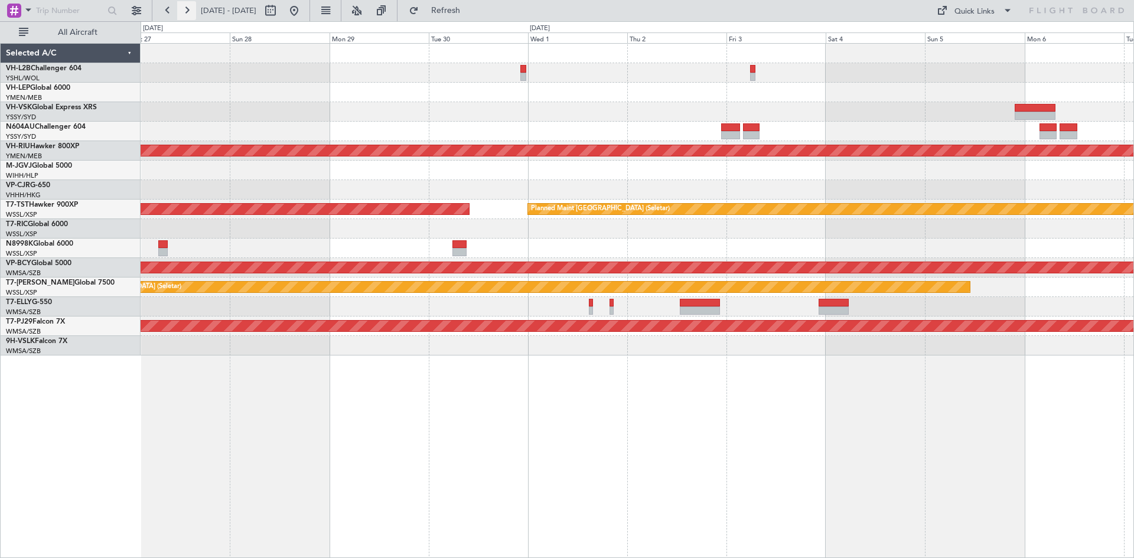
click at [193, 6] on button at bounding box center [186, 10] width 19 height 19
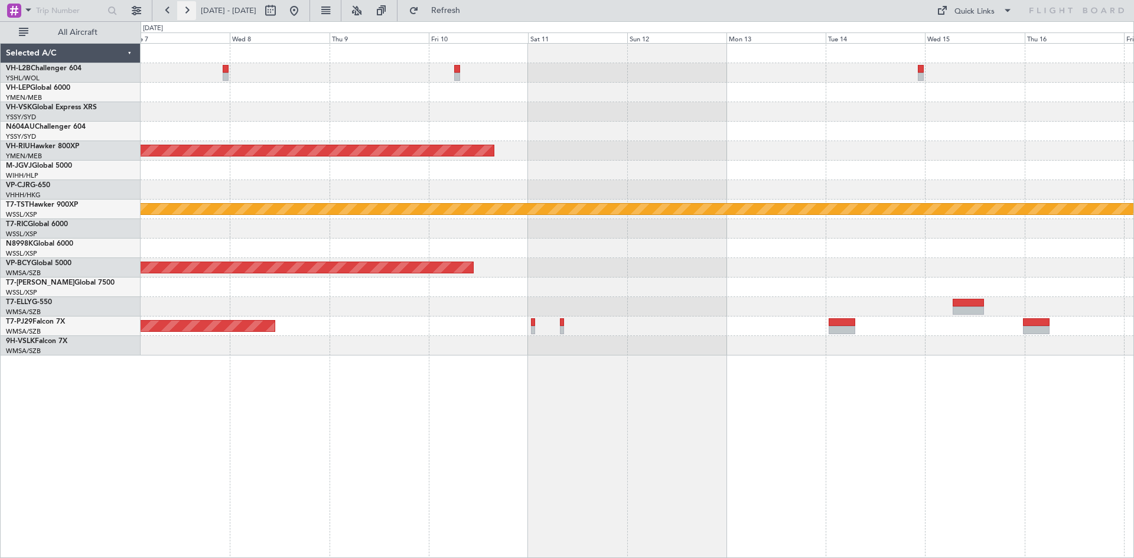
click at [193, 6] on button at bounding box center [186, 10] width 19 height 19
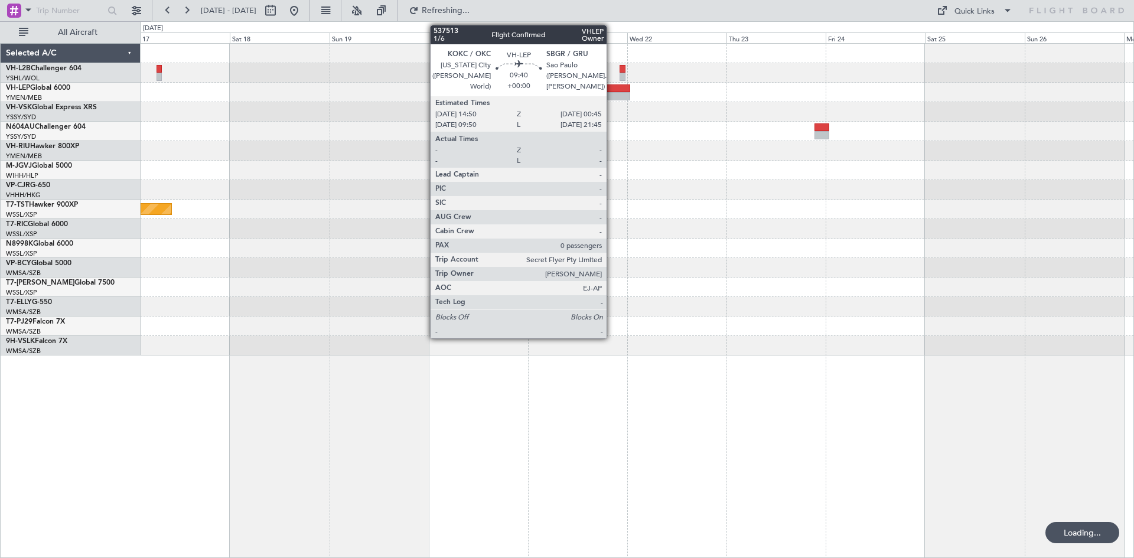
click at [611, 97] on div at bounding box center [609, 96] width 41 height 8
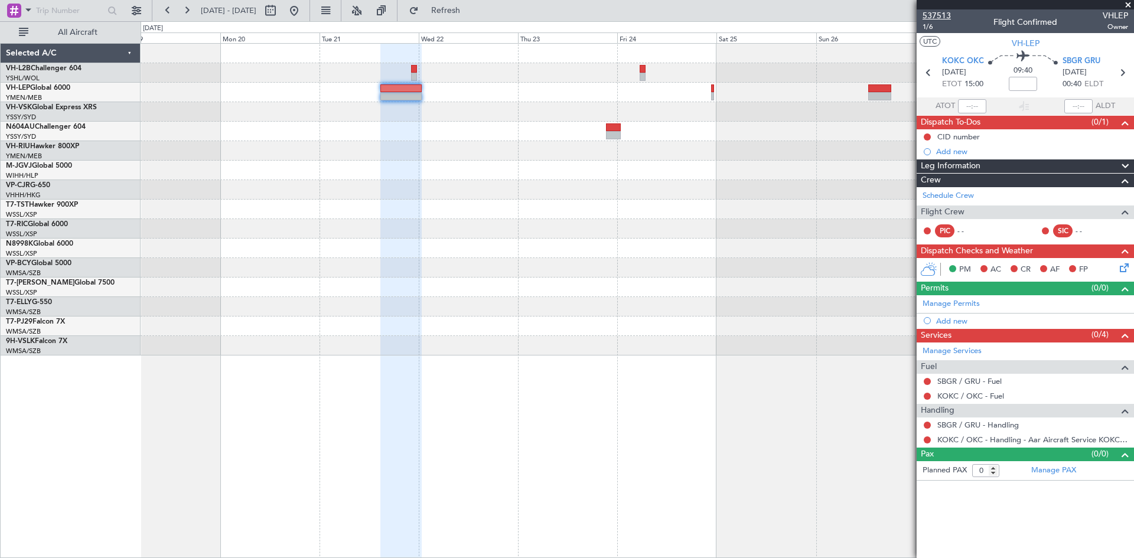
click at [948, 14] on span "537513" at bounding box center [936, 15] width 28 height 12
click at [935, 17] on span "537513" at bounding box center [936, 15] width 28 height 12
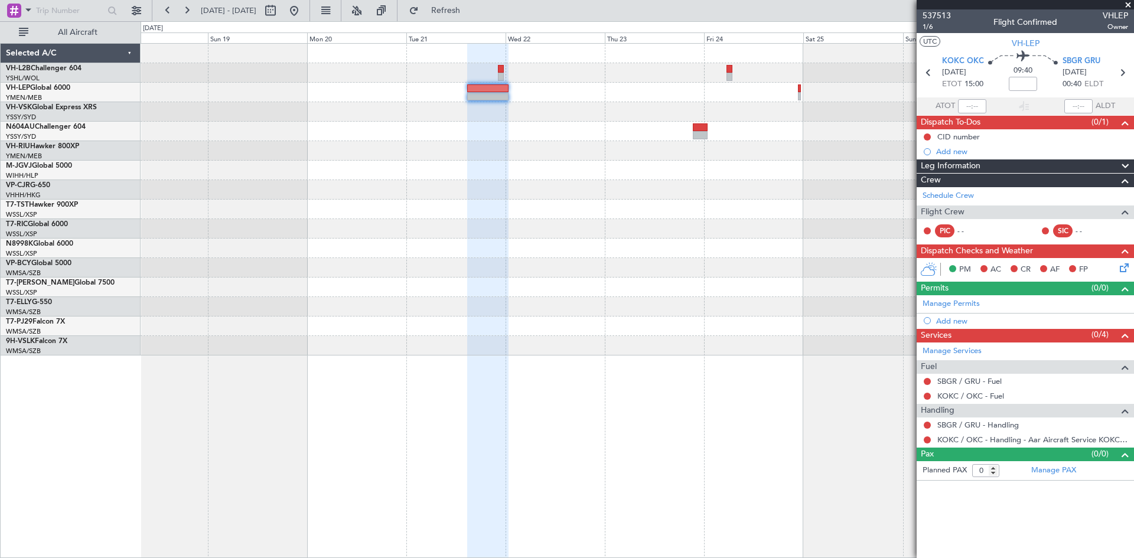
click at [706, 161] on div "Planned Maint [GEOGRAPHIC_DATA] (Seletar)" at bounding box center [637, 200] width 993 height 312
